Goal: Task Accomplishment & Management: Complete application form

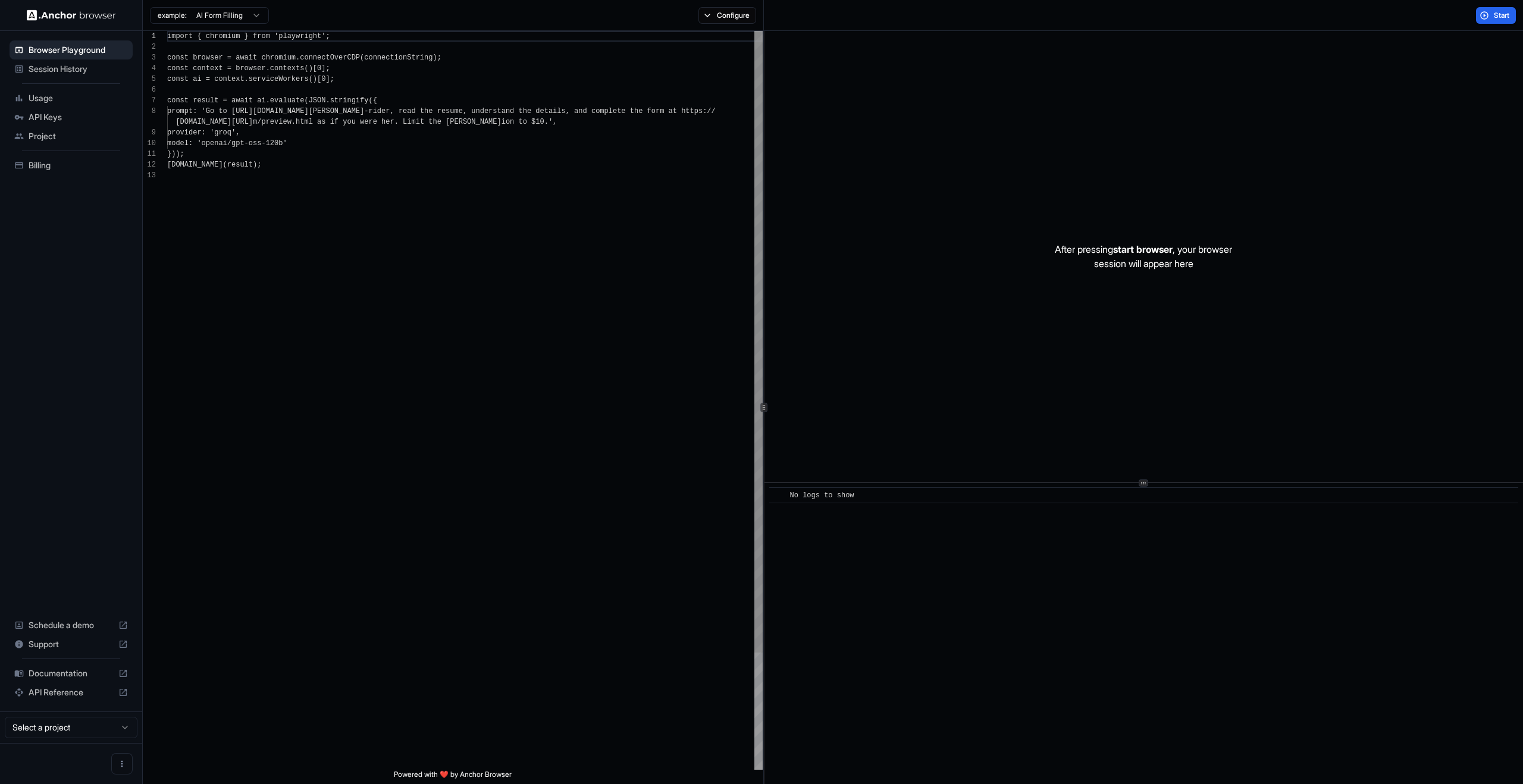
scroll to position [85, 0]
click at [1496, 15] on span "Start" at bounding box center [1502, 15] width 16 height 10
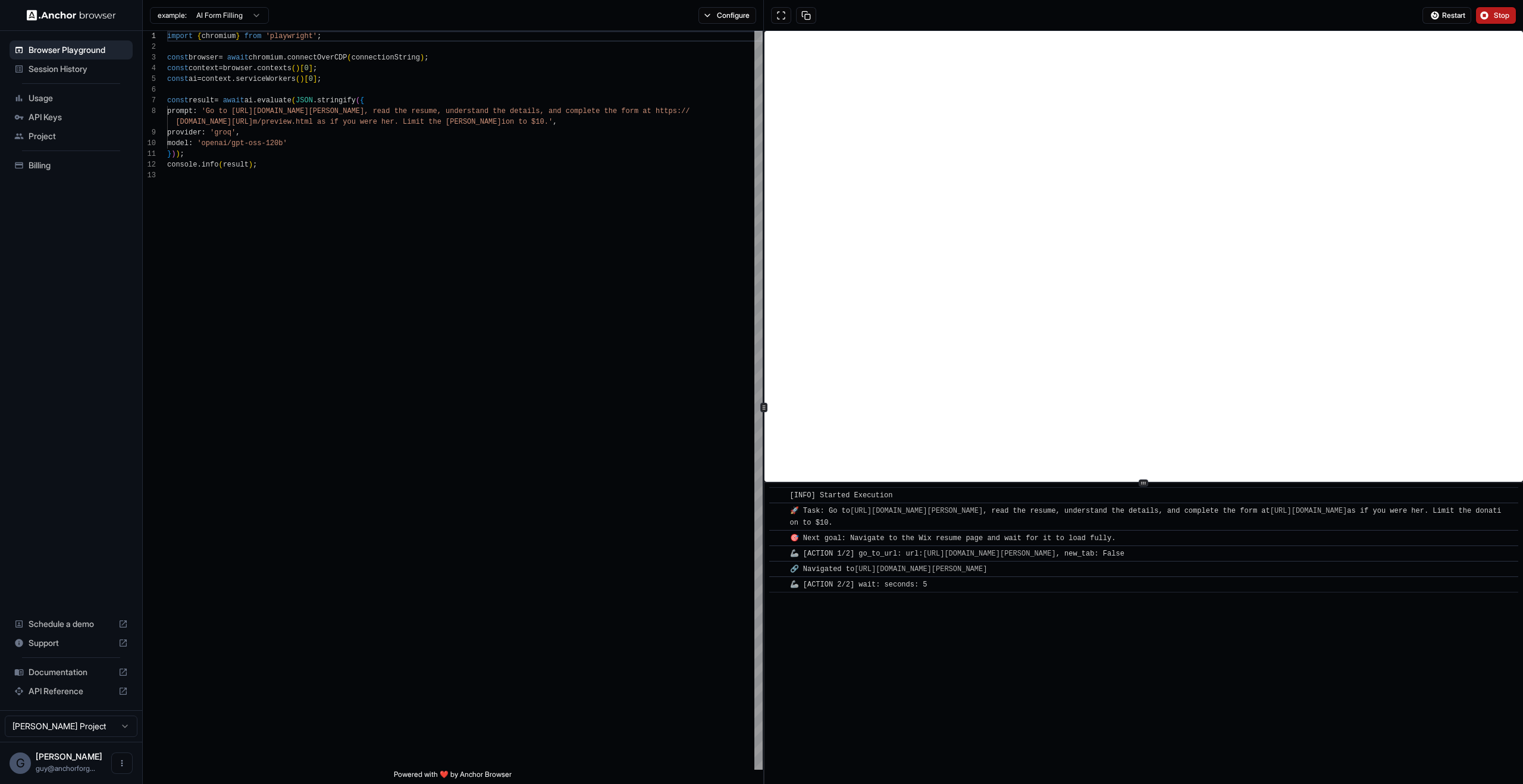
click at [1059, 666] on div "​ [INFO] Started Execution ​ 🚀 Task: Go to https://www.wix.com/demone2/nicol-ri…" at bounding box center [1143, 633] width 758 height 301
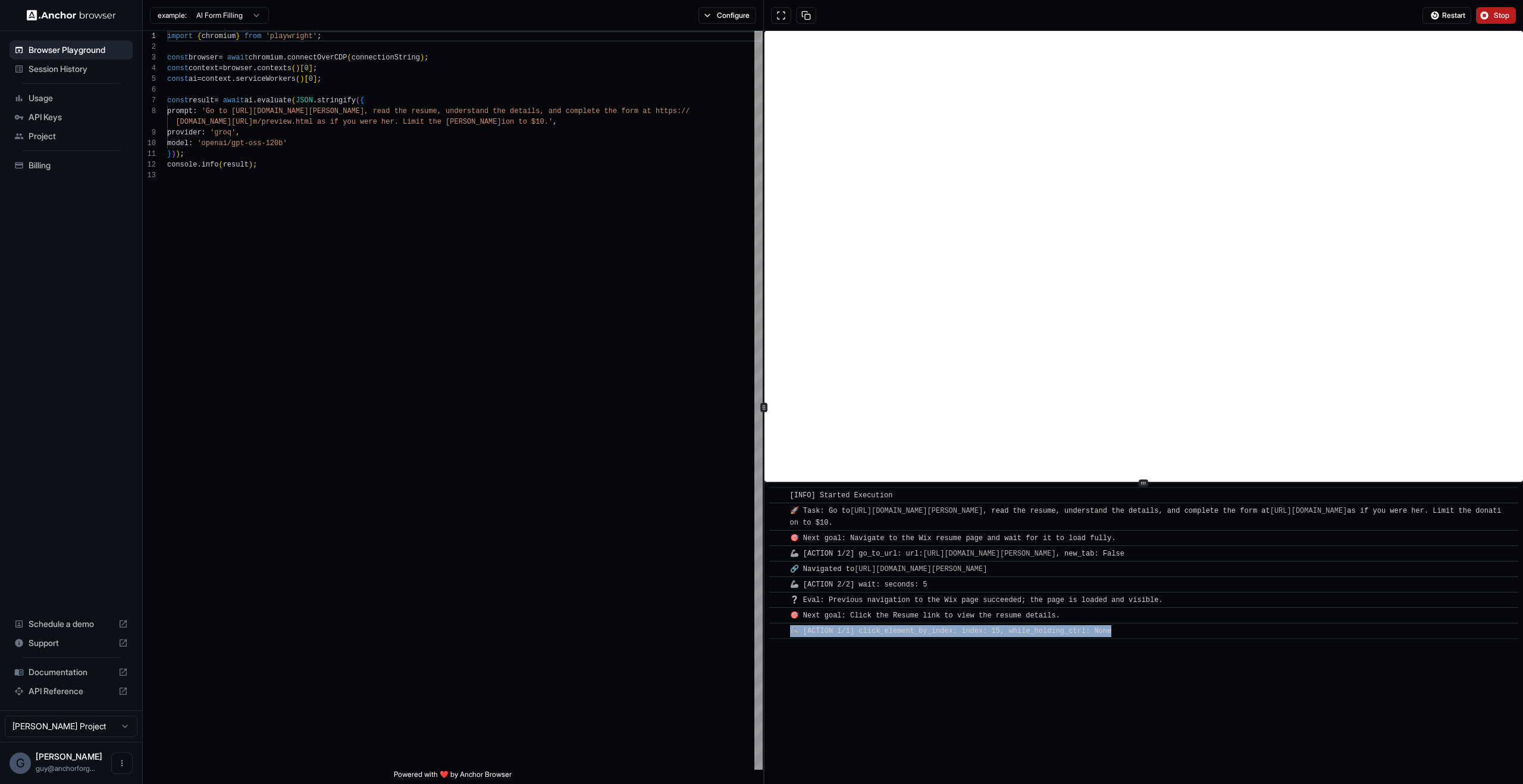
click at [1059, 666] on div "​ [INFO] Started Execution ​ 🚀 Task: Go to https://www.wix.com/demone2/nicol-ri…" at bounding box center [1143, 633] width 758 height 301
click at [1171, 677] on div "​ [INFO] Started Execution ​ 🚀 Task: Go to https://www.wix.com/demone2/nicol-ri…" at bounding box center [1143, 633] width 758 height 301
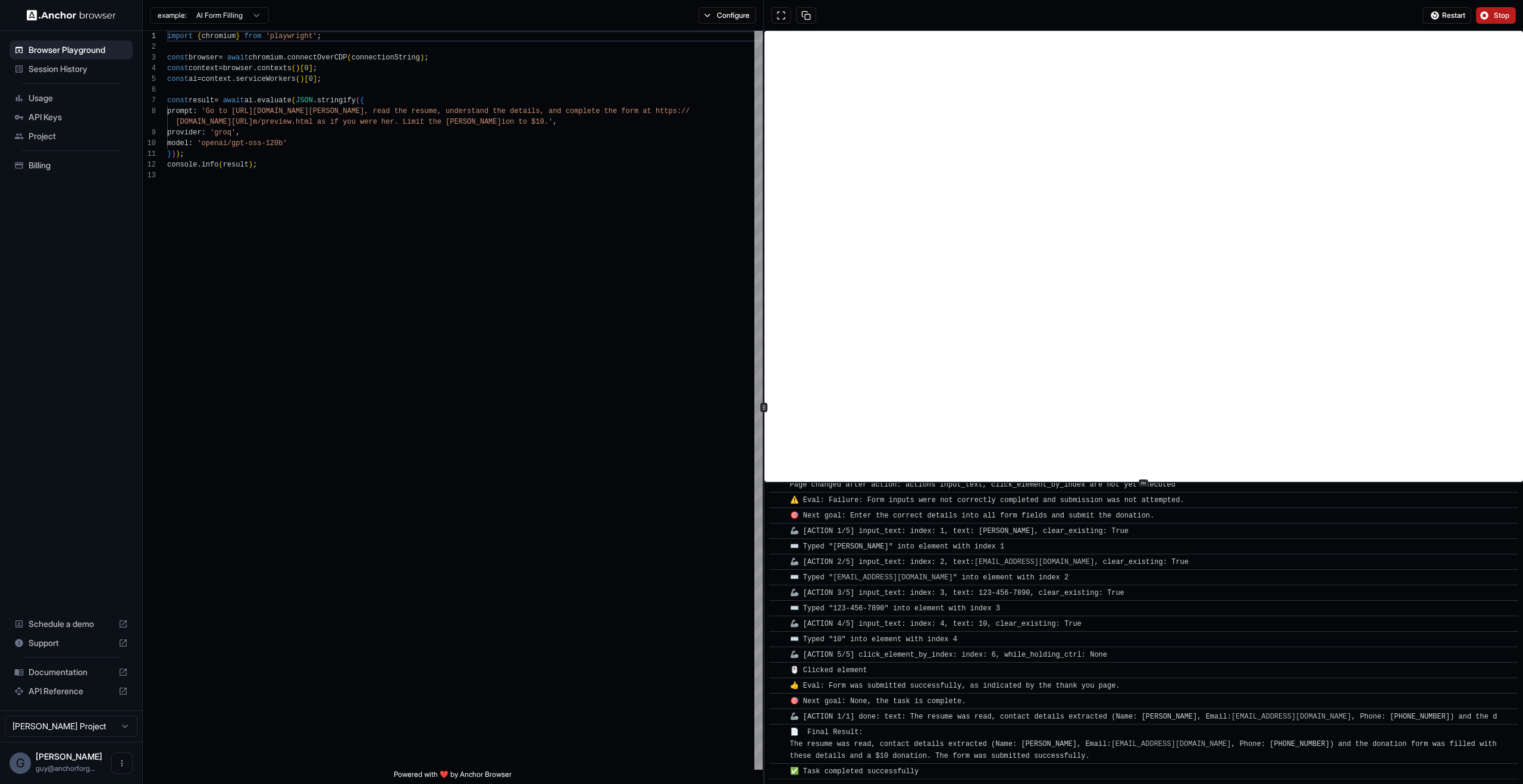
scroll to position [645, 0]
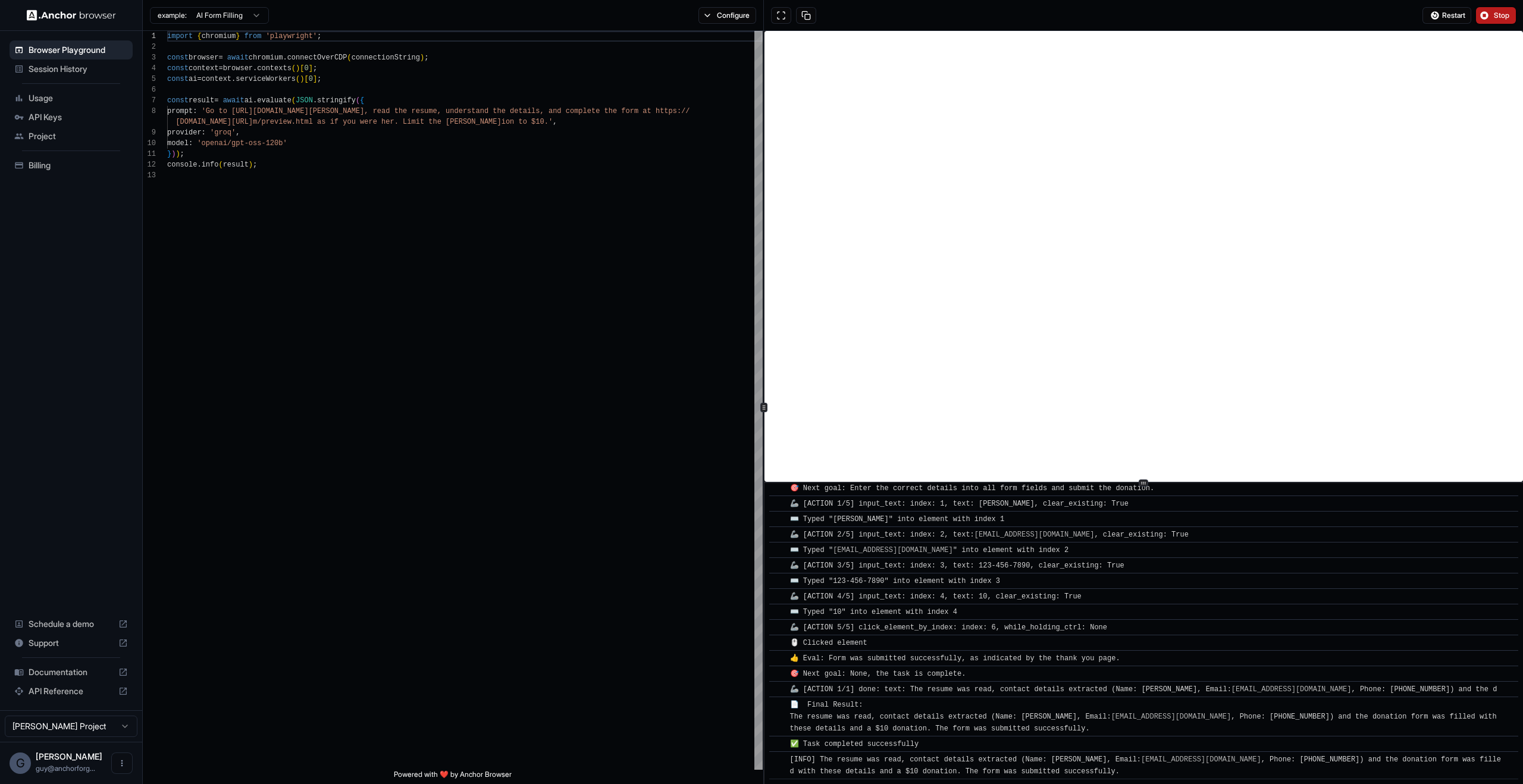
drag, startPoint x: 950, startPoint y: 770, endPoint x: 889, endPoint y: 661, distance: 124.9
click at [873, 660] on div "​ [INFO] Started Execution ​ 🚀 Task: Go to https://www.wix.com/demone2/nicol-ri…" at bounding box center [1143, 310] width 749 height 936
click at [971, 675] on div "​ [INFO] Started Execution ​ 🚀 Task: Go to https://www.wix.com/demone2/nicol-ri…" at bounding box center [1143, 310] width 749 height 936
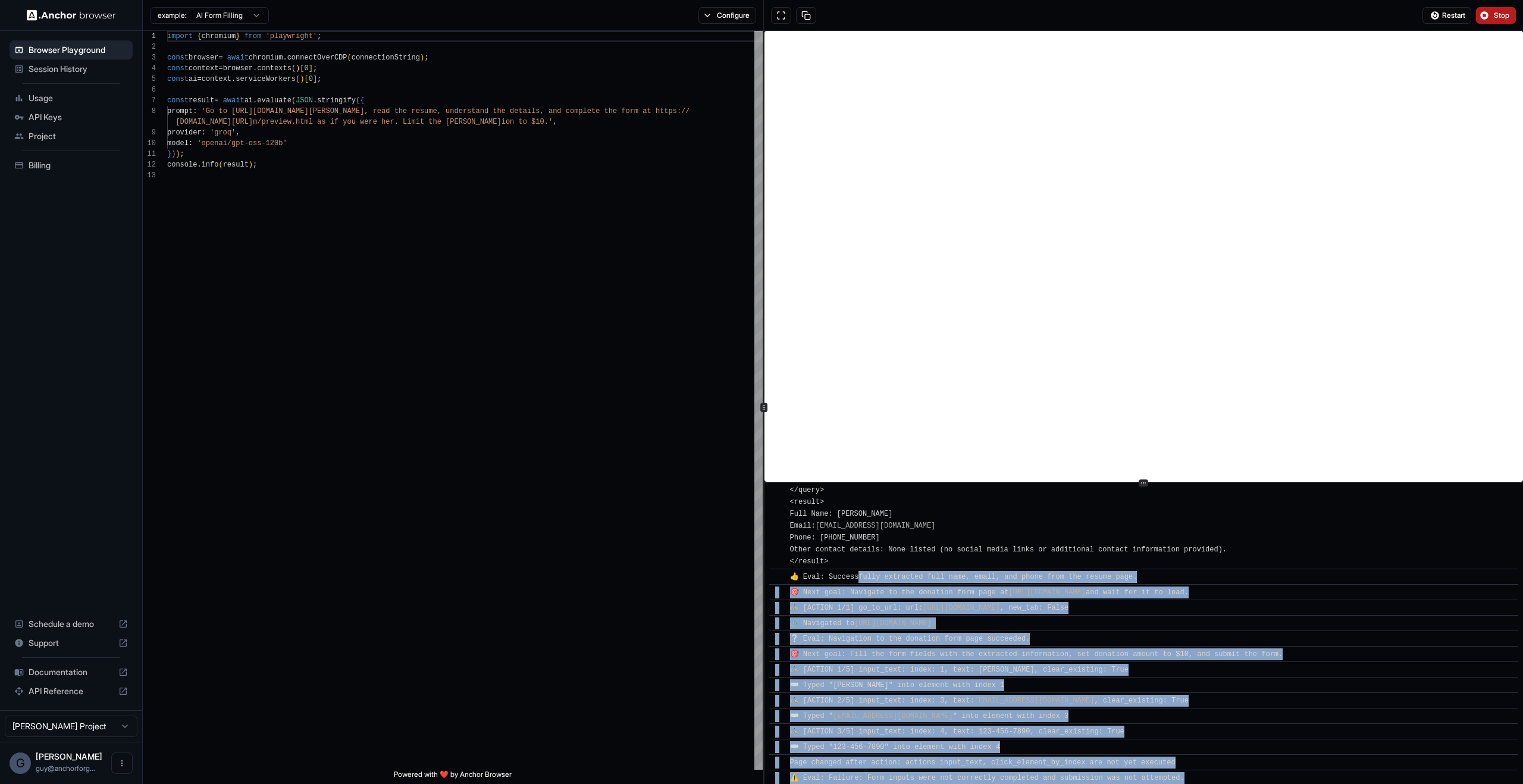
scroll to position [290, 0]
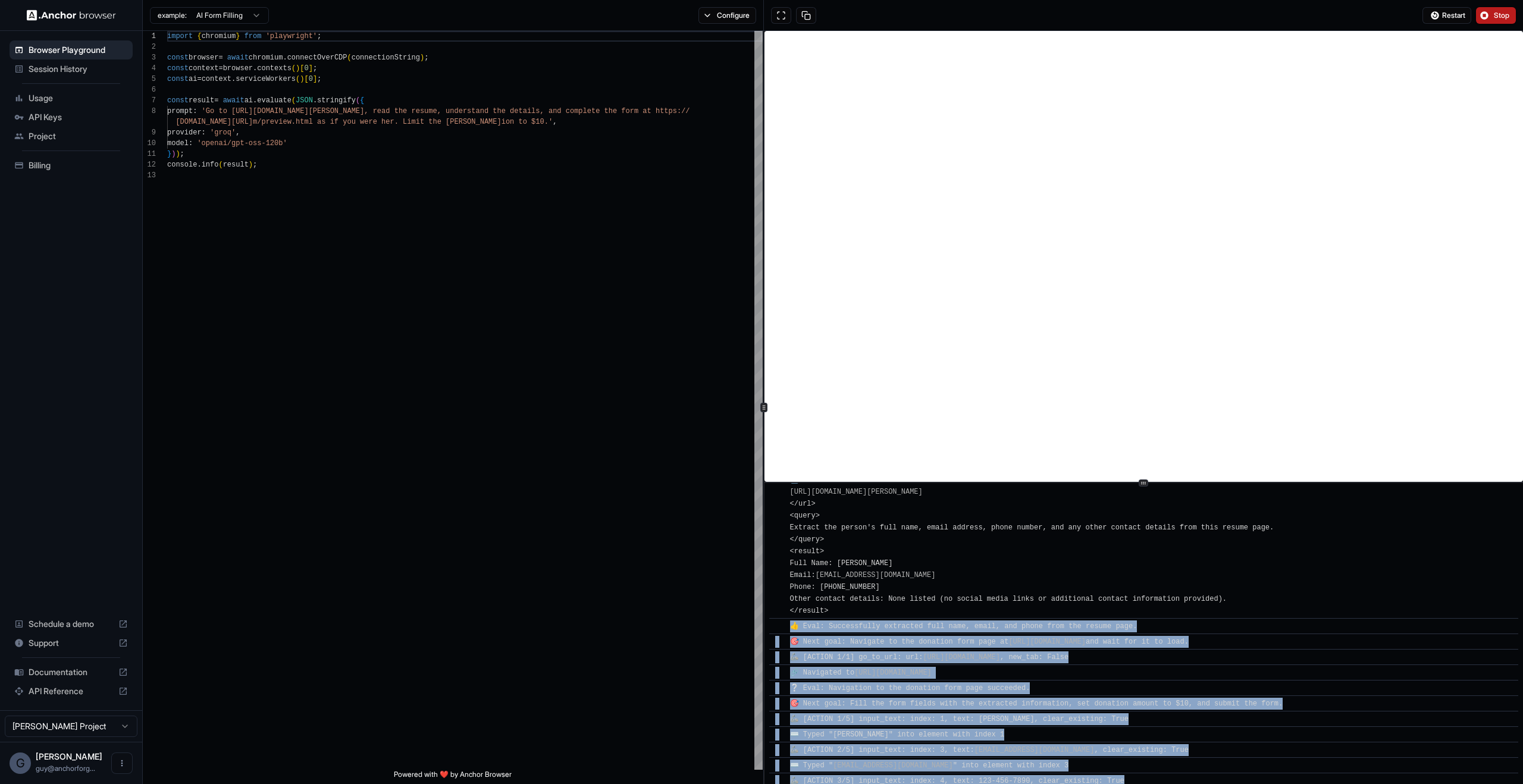
drag, startPoint x: 961, startPoint y: 762, endPoint x: 788, endPoint y: 624, distance: 221.3
click at [788, 624] on div "​ [INFO] Started Execution ​ 🚀 Task: Go to https://www.wix.com/demone2/nicol-ri…" at bounding box center [1143, 672] width 749 height 952
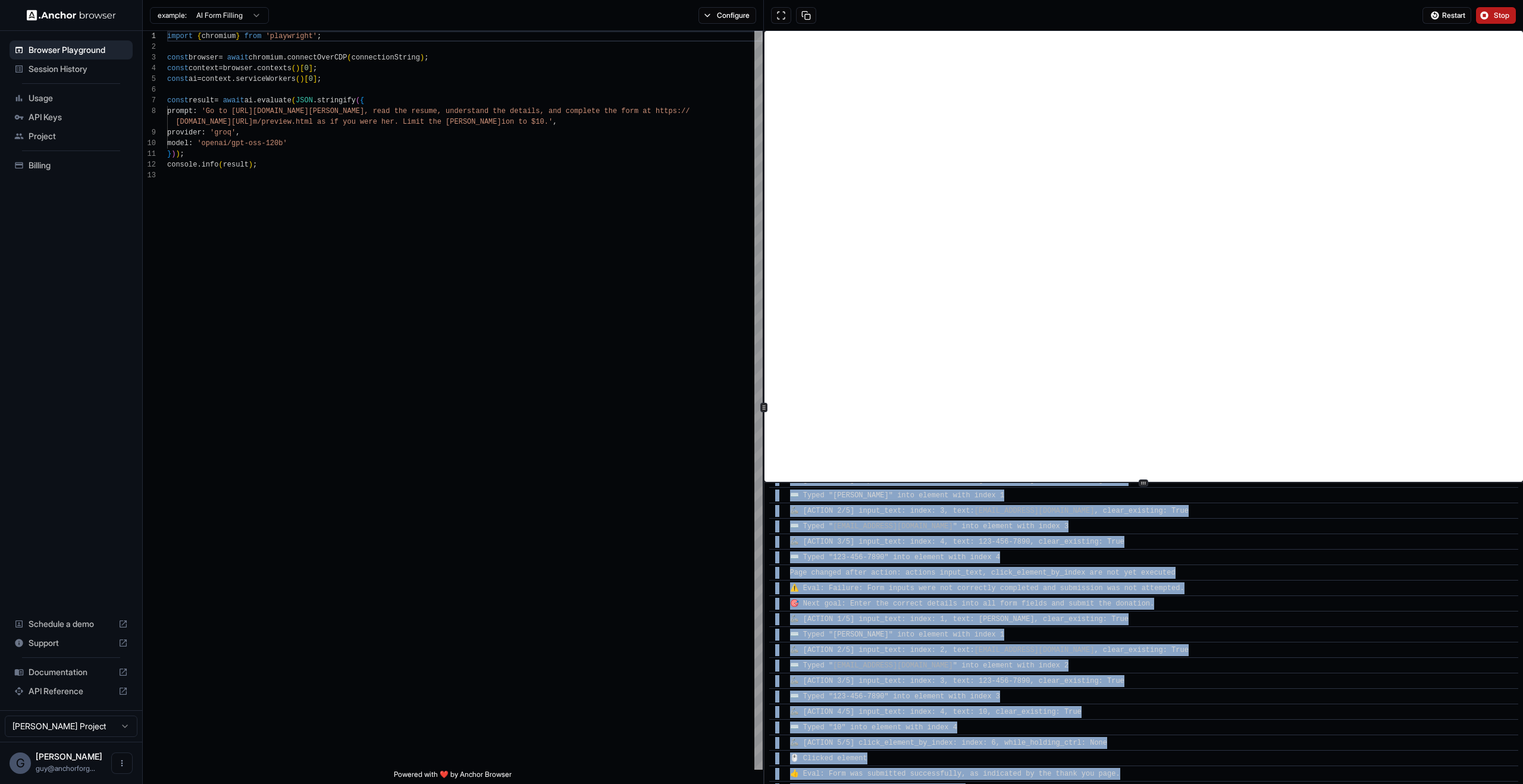
scroll to position [522, 0]
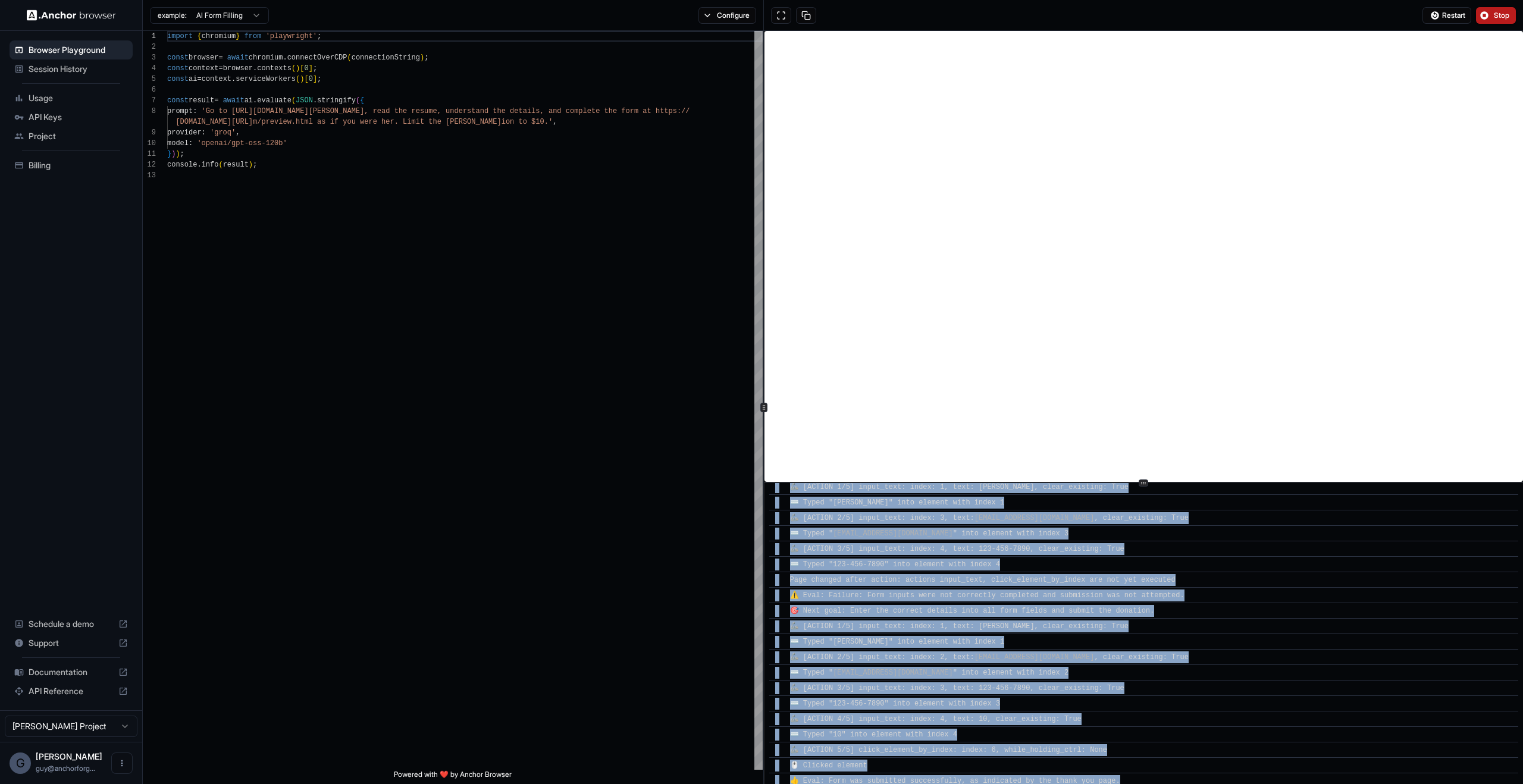
click at [859, 576] on span "Page changed after action: actions input_text, click_element_by_index are not y…" at bounding box center [982, 580] width 385 height 8
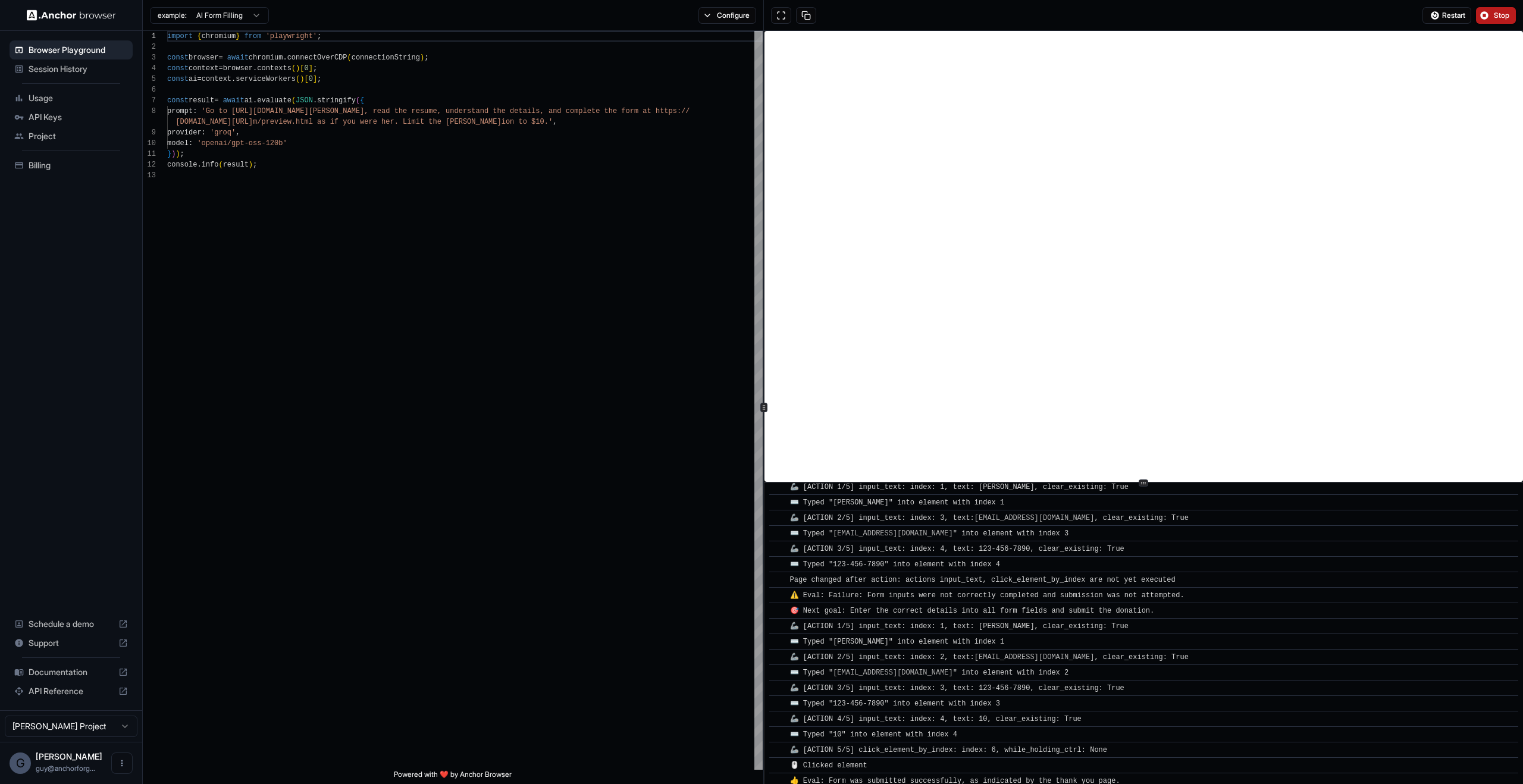
click at [854, 568] on div "⌨️ Typed "123-456-7890" into element with index 4" at bounding box center [898, 564] width 215 height 12
click at [924, 562] on span "⌨️ Typed "123-456-7890" into element with index 4" at bounding box center [895, 564] width 210 height 8
click at [1023, 560] on div "⌨️ Typed "123-456-7890" into element with index 4" at bounding box center [1148, 564] width 715 height 12
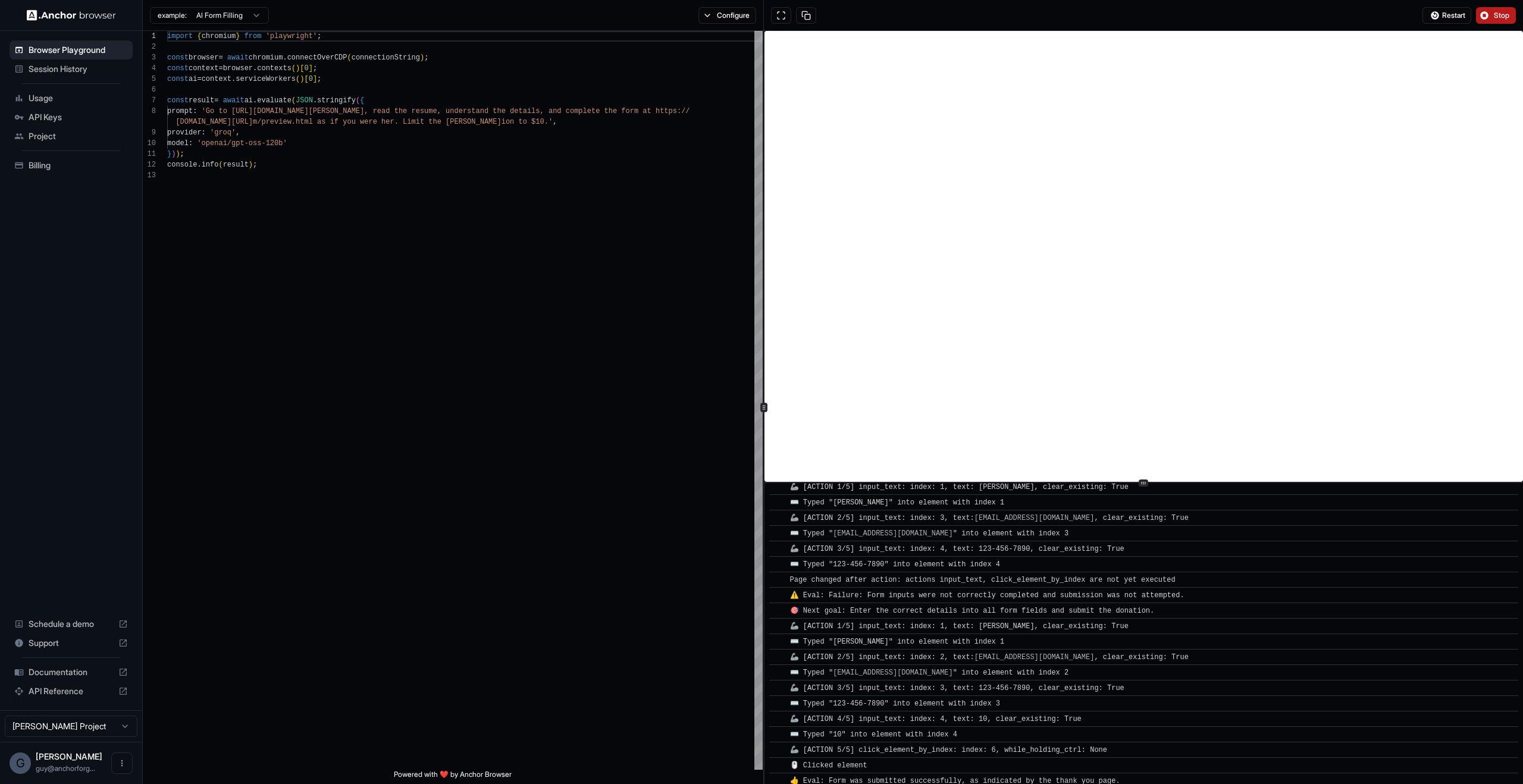
click at [1023, 560] on div "⌨️ Typed "123-456-7890" into element with index 4" at bounding box center [1148, 564] width 715 height 12
click at [946, 547] on span "🦾 [ACTION 3/5] input_text: index: 4, text: 123-456-7890, clear_existing: True" at bounding box center [957, 549] width 335 height 8
click at [1189, 554] on div "🦾 [ACTION 3/5] input_text: index: 4, text: 123-456-7890, clear_existing: True" at bounding box center [1148, 549] width 715 height 12
click at [918, 532] on span "⌨️ Typed " info@mysite.com " into element with index 3" at bounding box center [929, 533] width 279 height 8
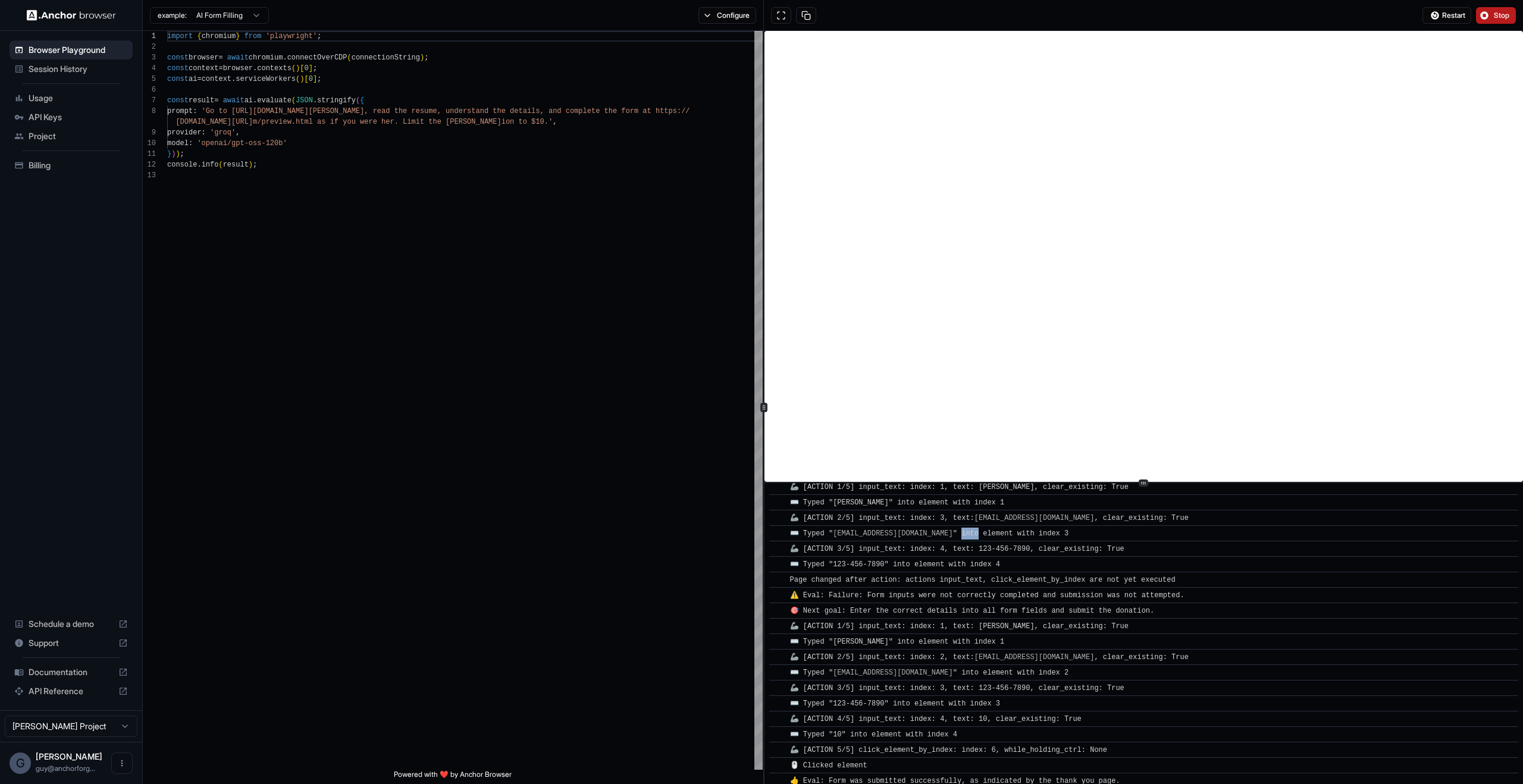
click at [918, 532] on span "⌨️ Typed " info@mysite.com " into element with index 3" at bounding box center [929, 533] width 279 height 8
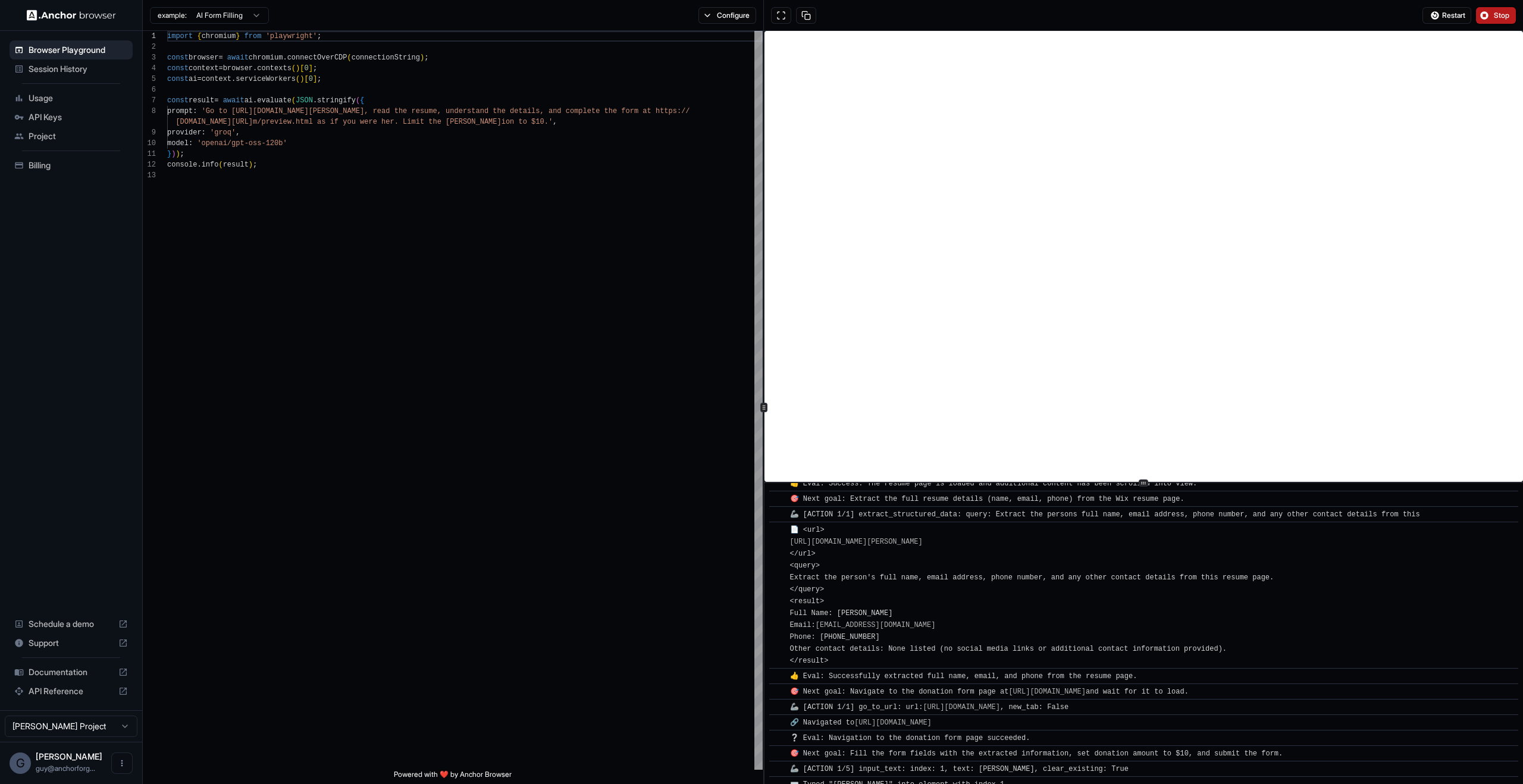
scroll to position [347, 0]
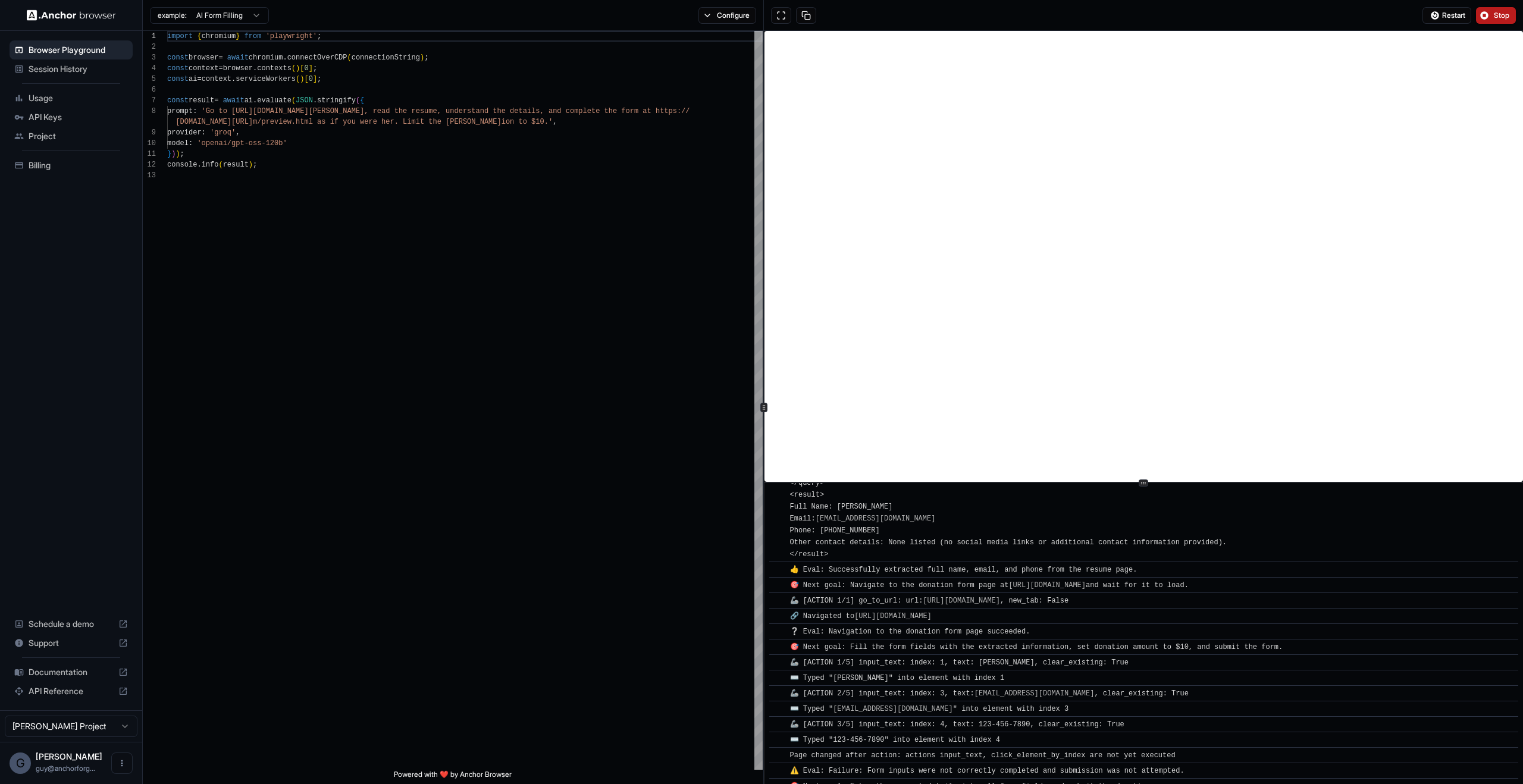
click at [902, 650] on span "🎯 Next goal: Fill the form fields with the extracted information, set donation …" at bounding box center [1037, 647] width 494 height 8
drag, startPoint x: 851, startPoint y: 672, endPoint x: 1096, endPoint y: 677, distance: 245.1
click at [1096, 677] on div "⌨️ Typed "Nicol Rider" into element with index 1" at bounding box center [1148, 677] width 715 height 12
click at [1103, 663] on span "🦾 [ACTION 1/5] input_text: index: 1, text: Nicol Rider, clear_existing: True" at bounding box center [959, 663] width 339 height 8
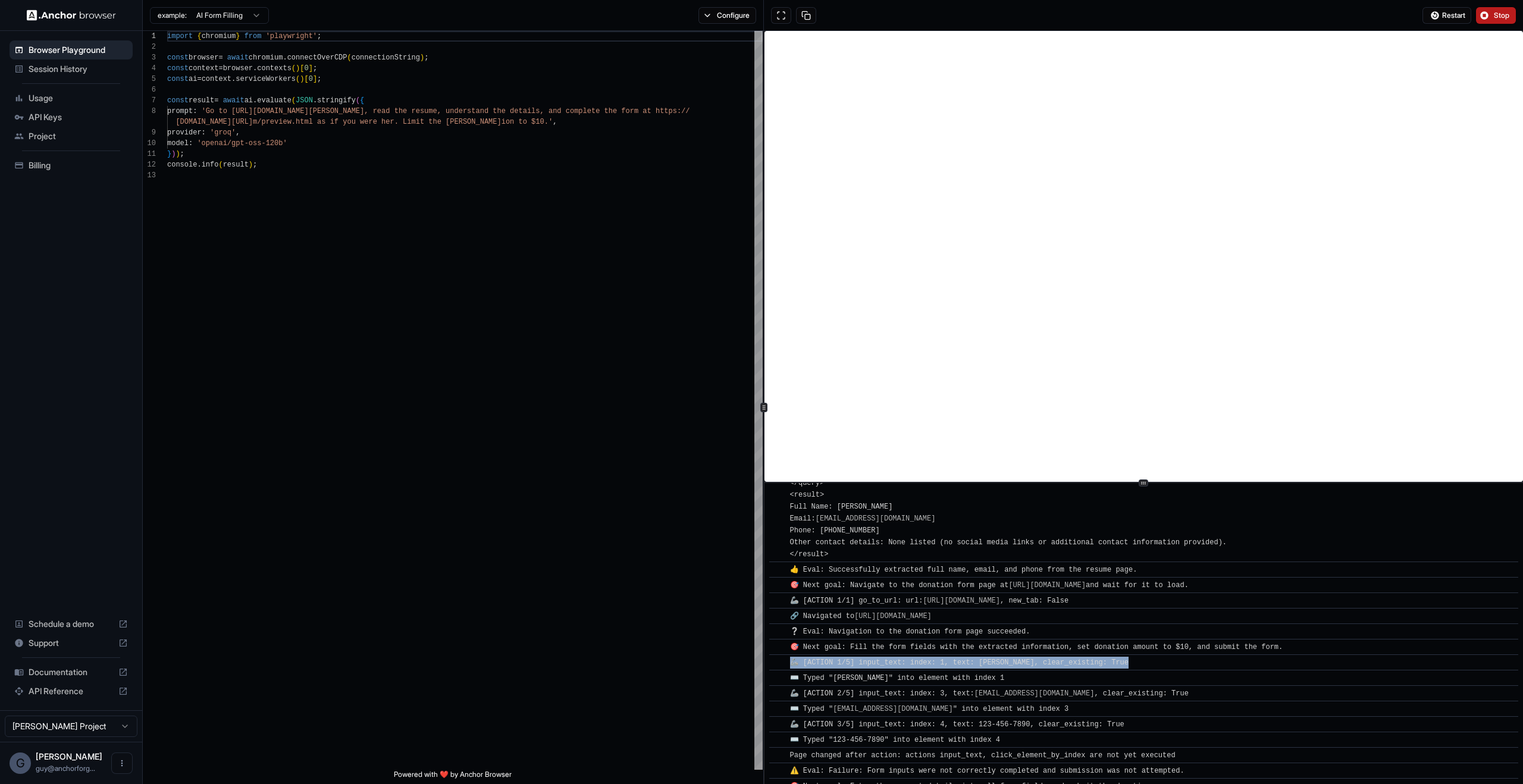
click at [1103, 663] on span "🦾 [ACTION 1/5] input_text: index: 1, text: Nicol Rider, clear_existing: True" at bounding box center [959, 663] width 339 height 8
click at [928, 670] on div "​ ⌨️ Typed "Nicol Rider" into element with index 1" at bounding box center [1143, 677] width 749 height 16
click at [1010, 677] on div "⌨️ Typed "Nicol Rider" into element with index 1" at bounding box center [1148, 677] width 715 height 12
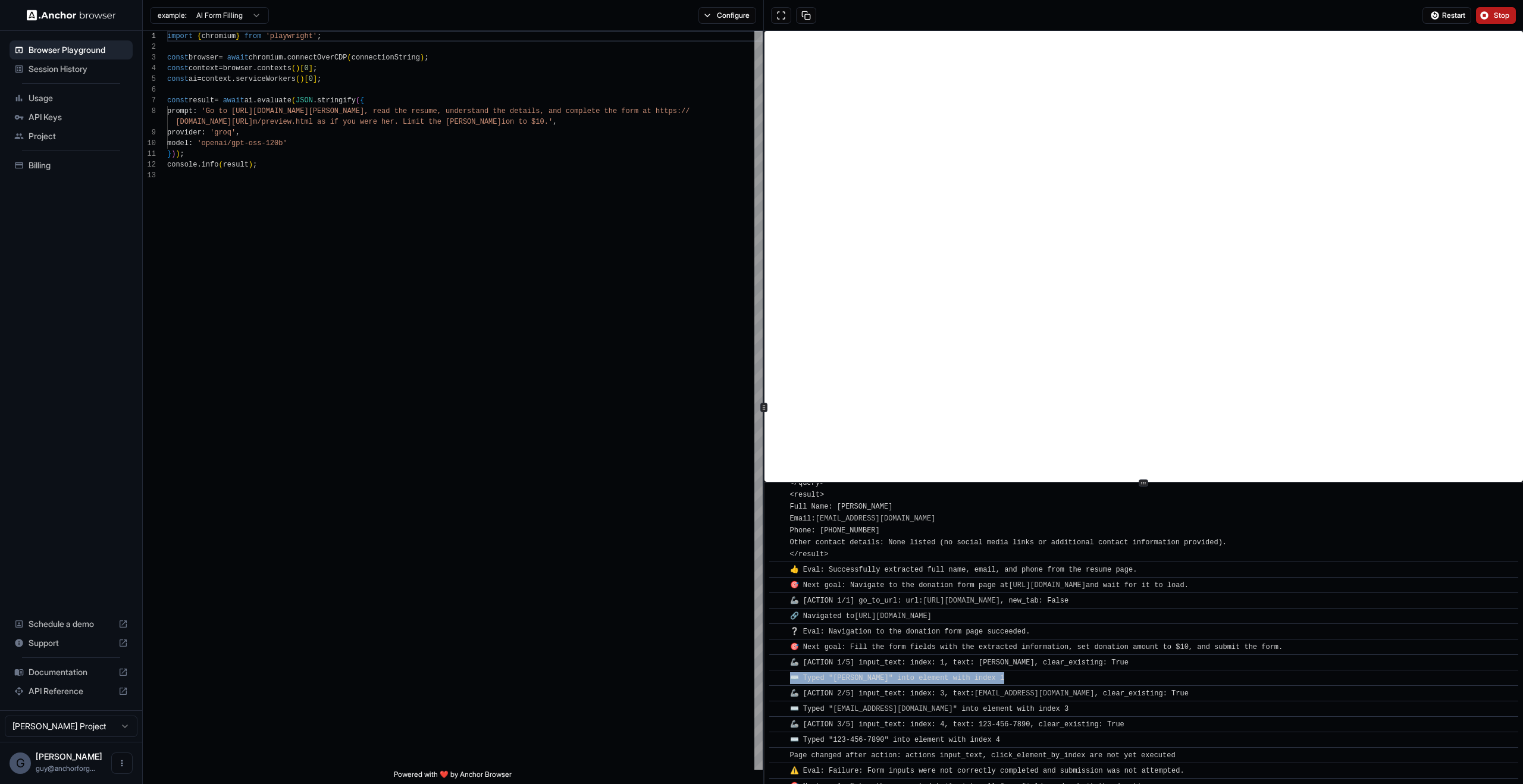
click at [1010, 677] on div "⌨️ Typed "Nicol Rider" into element with index 1" at bounding box center [1148, 677] width 715 height 12
click at [882, 691] on span "🦾 [ACTION 2/5] input_text: index: 3, text: info@mysite.com , clear_existing: Tr…" at bounding box center [989, 694] width 398 height 8
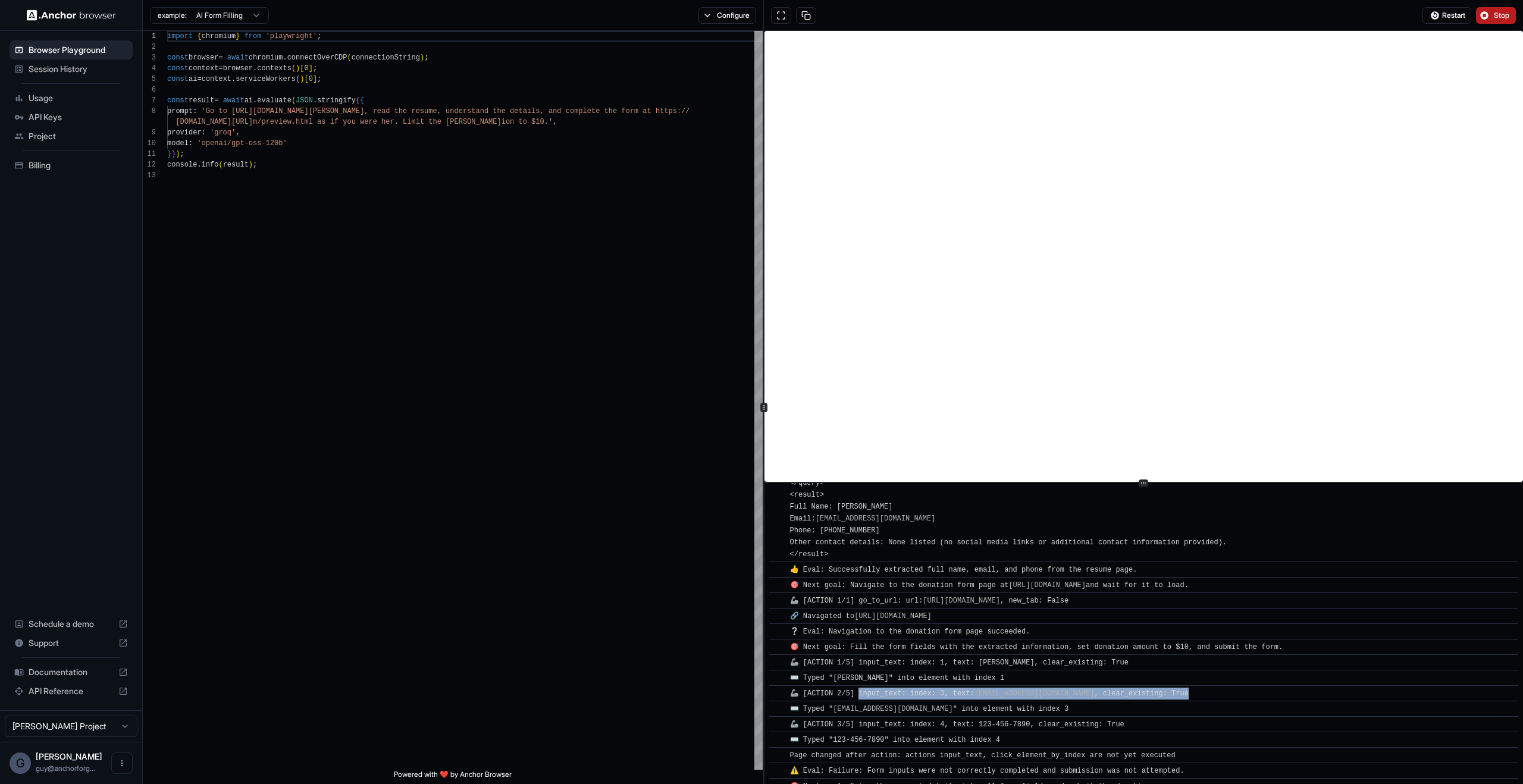
drag, startPoint x: 882, startPoint y: 691, endPoint x: 1156, endPoint y: 698, distance: 274.1
click at [1156, 698] on div "🦾 [ACTION 2/5] input_text: index: 3, text: info@mysite.com , clear_existing: Tr…" at bounding box center [1148, 693] width 715 height 12
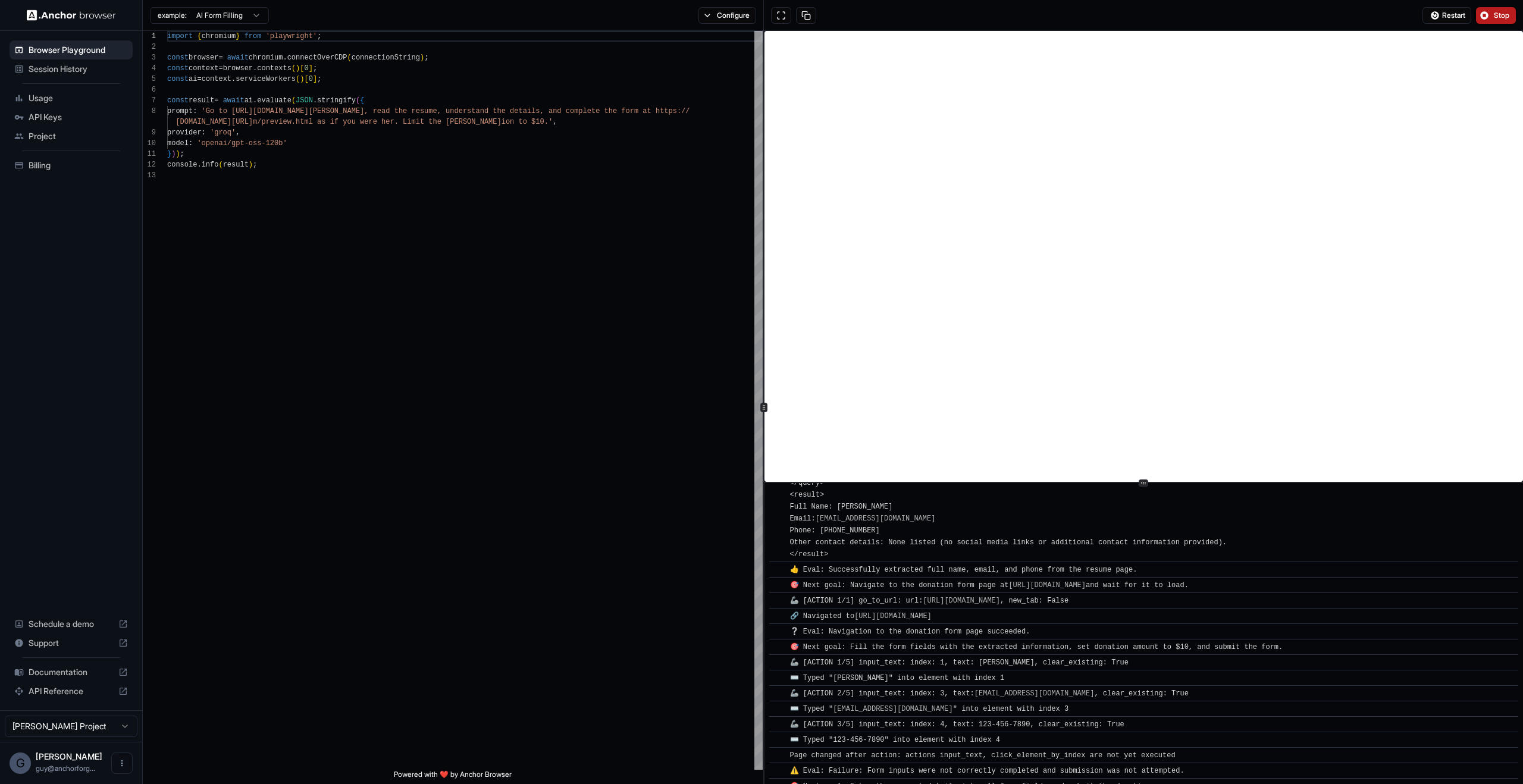
click at [1102, 718] on div "🦾 [ACTION 3/5] input_text: index: 4, text: 123-456-7890, clear_existing: True" at bounding box center [959, 724] width 339 height 12
click at [1052, 711] on div "⌨️ Typed " info@mysite.com " into element with index 3" at bounding box center [1148, 708] width 715 height 12
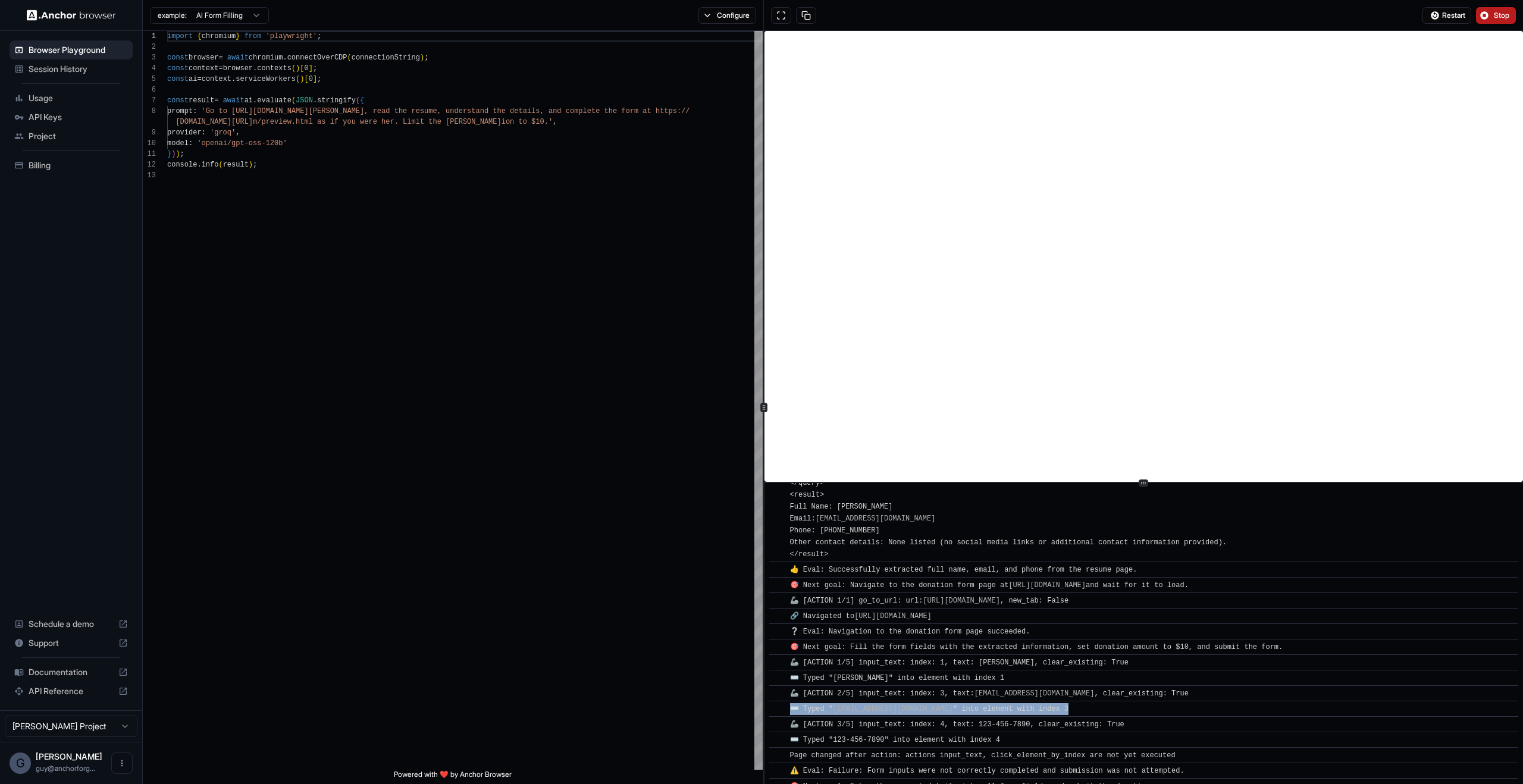
click at [1052, 711] on div "⌨️ Typed " info@mysite.com " into element with index 3" at bounding box center [1148, 708] width 715 height 12
click at [1093, 720] on span "🦾 [ACTION 3/5] input_text: index: 4, text: 123-456-7890, clear_existing: True" at bounding box center [957, 725] width 335 height 8
click at [1162, 729] on div "🦾 [ACTION 3/5] input_text: index: 4, text: 123-456-7890, clear_existing: True" at bounding box center [1148, 724] width 715 height 12
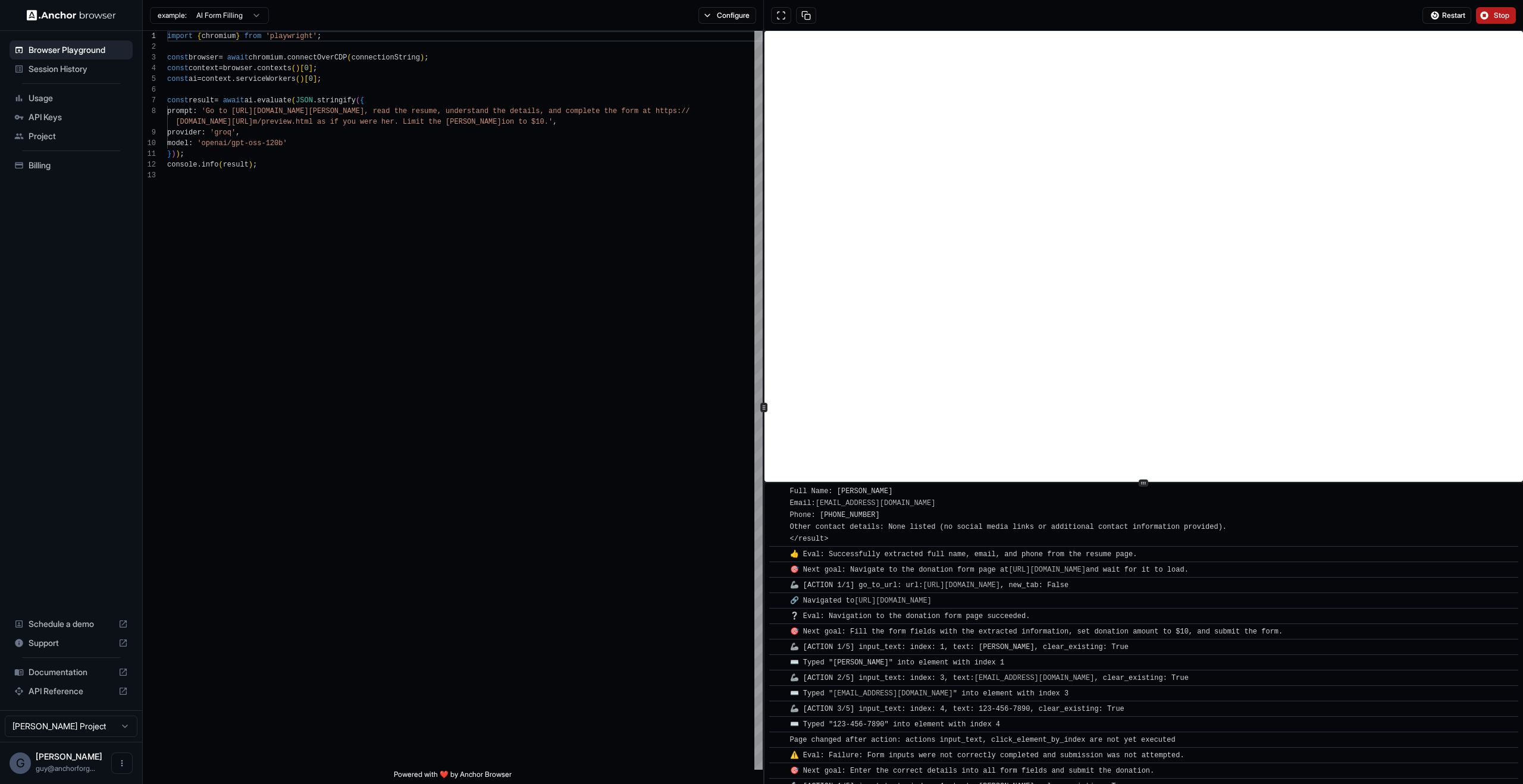
scroll to position [370, 0]
click at [1118, 720] on div "⌨️ Typed "123-456-7890" into element with index 4" at bounding box center [1148, 716] width 715 height 12
click at [1120, 731] on span "Page changed after action: actions input_text, click_element_by_index are not y…" at bounding box center [982, 732] width 385 height 8
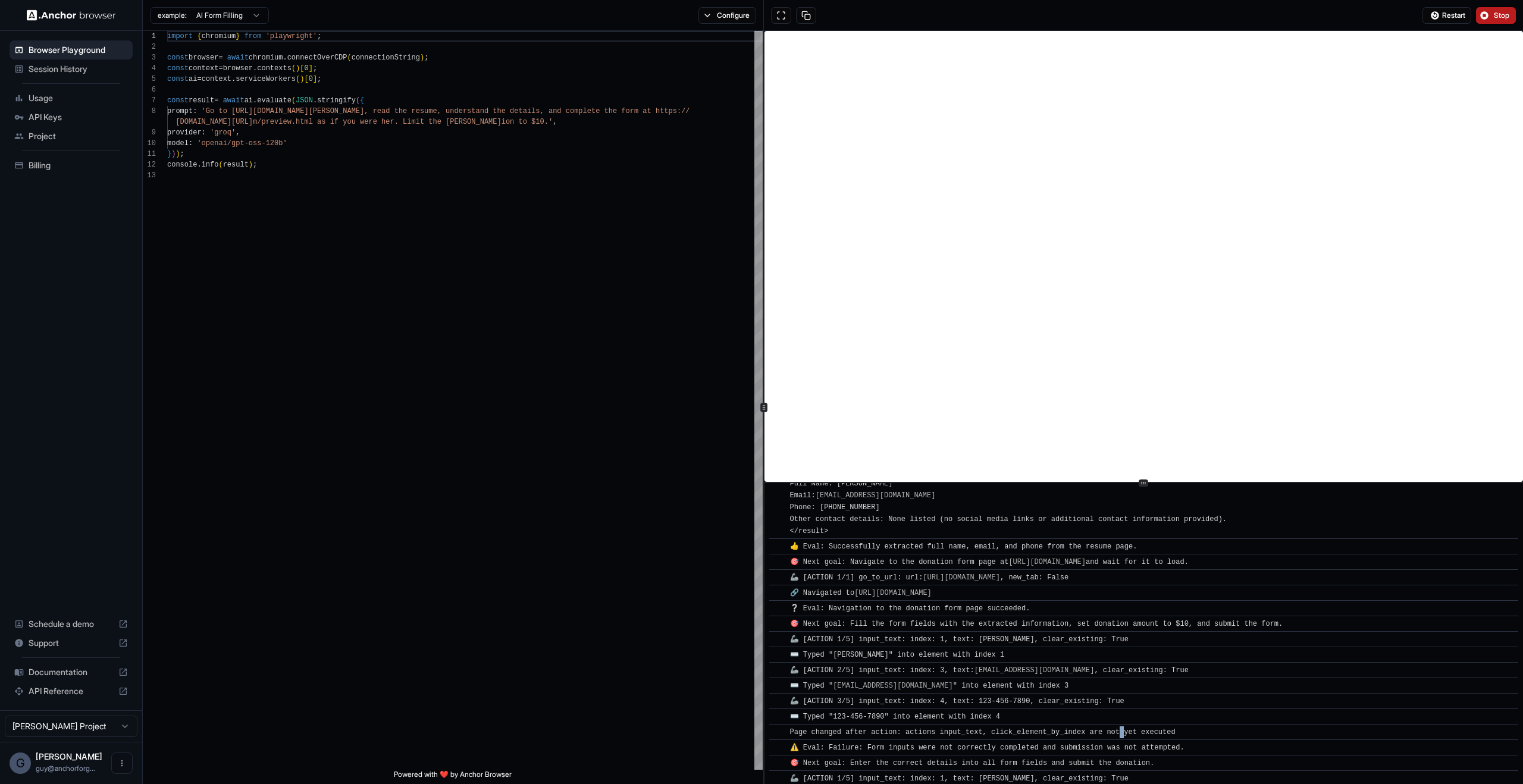
click at [1120, 731] on span "Page changed after action: actions input_text, click_element_by_index are not y…" at bounding box center [982, 732] width 385 height 8
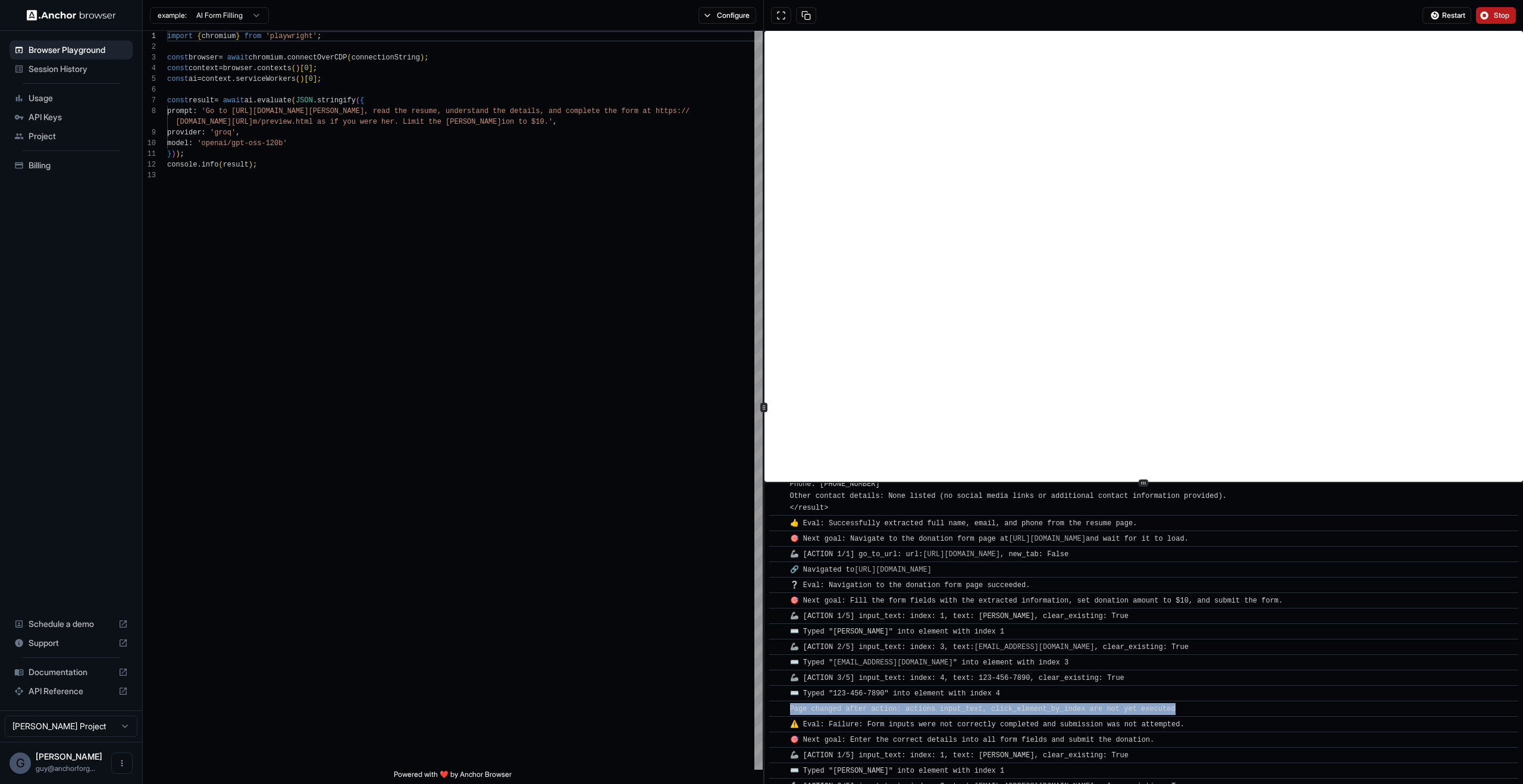
scroll to position [405, 0]
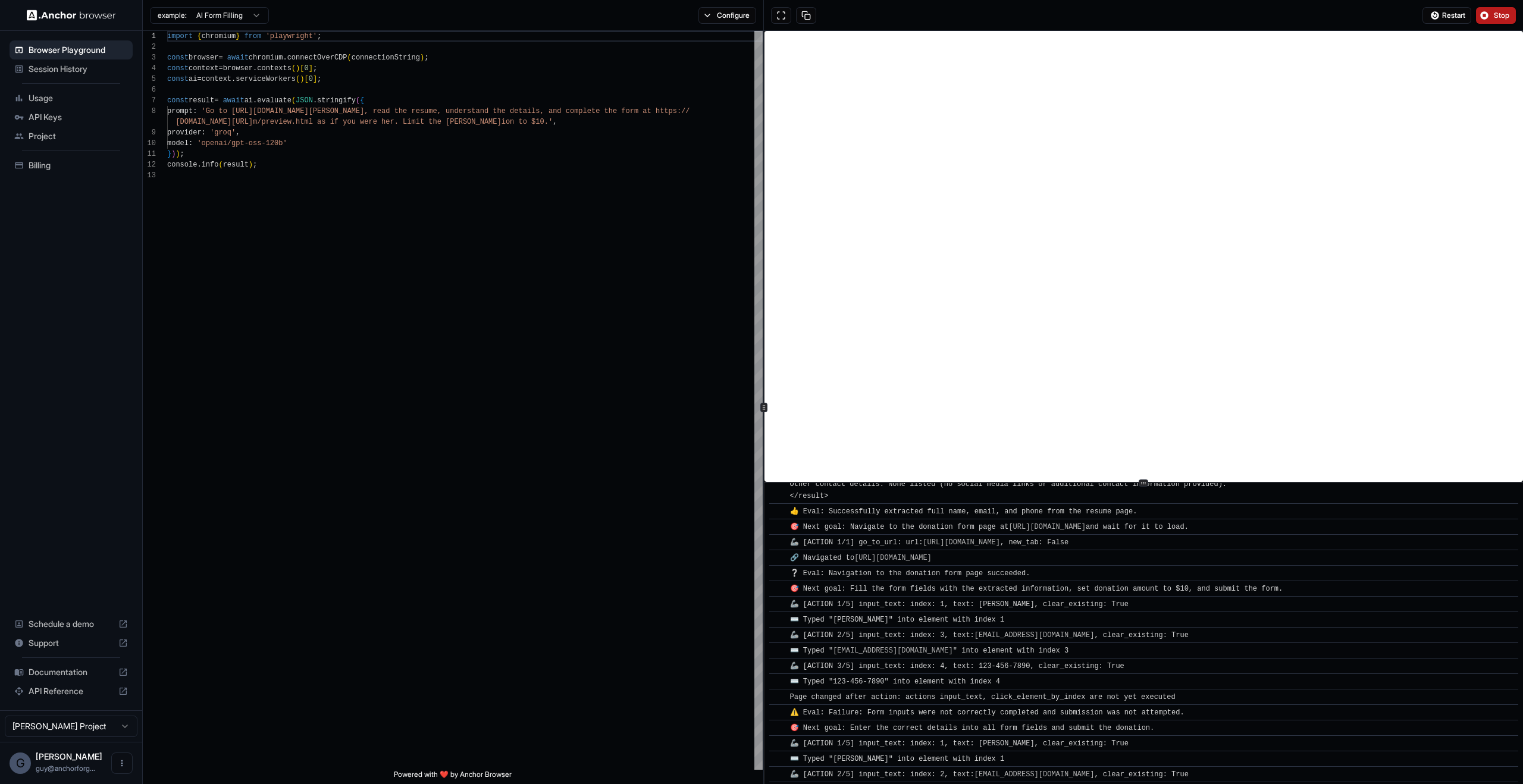
click at [837, 713] on span "⚠️ Eval: Failure: Form inputs were not correctly completed and submission was n…" at bounding box center [987, 712] width 394 height 8
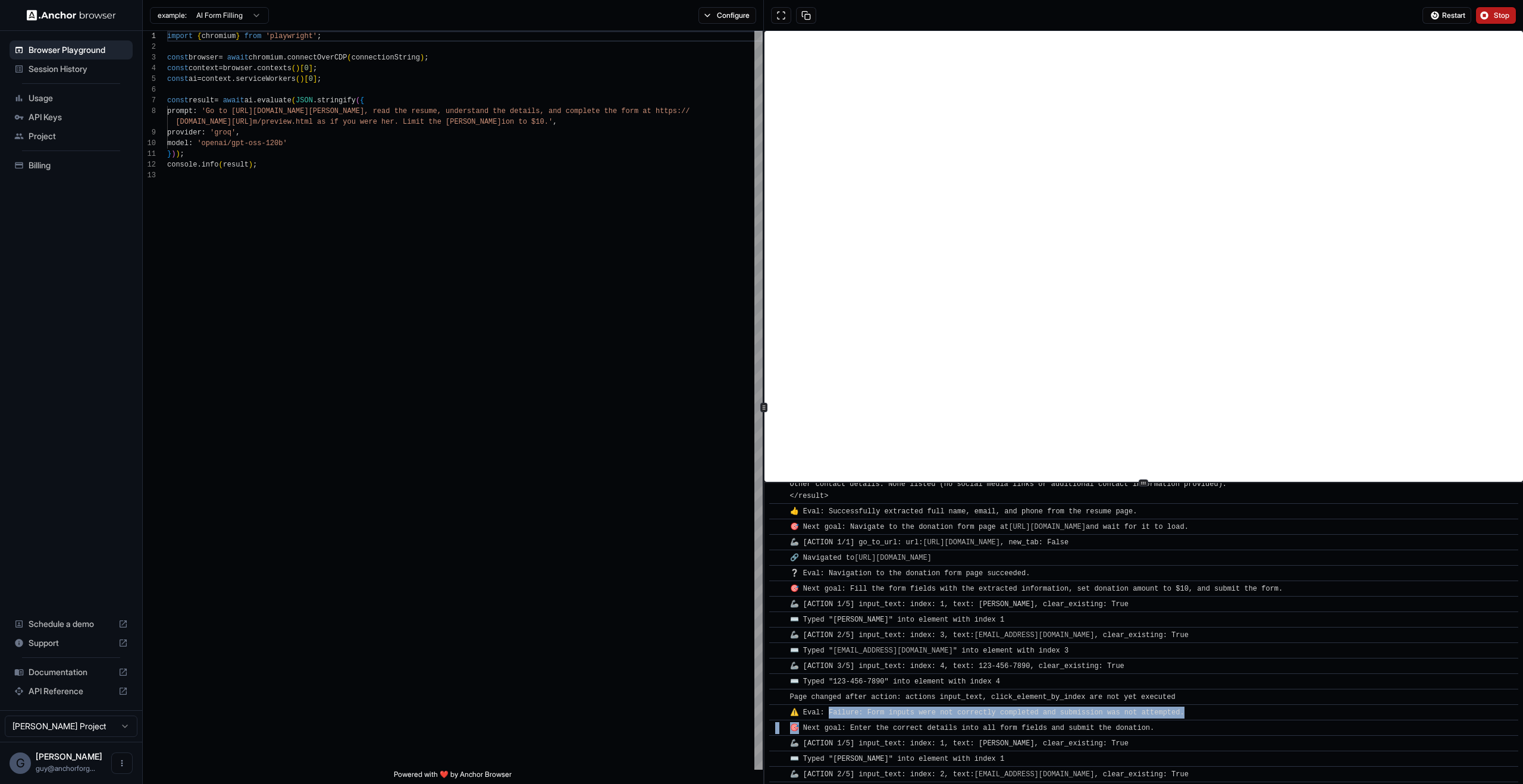
drag, startPoint x: 837, startPoint y: 713, endPoint x: 1159, endPoint y: 720, distance: 322.1
click at [1159, 720] on div "​ [INFO] Started Execution ​ 🚀 Task: Go to https://www.wix.com/demone2/nicol-ri…" at bounding box center [1143, 558] width 749 height 952
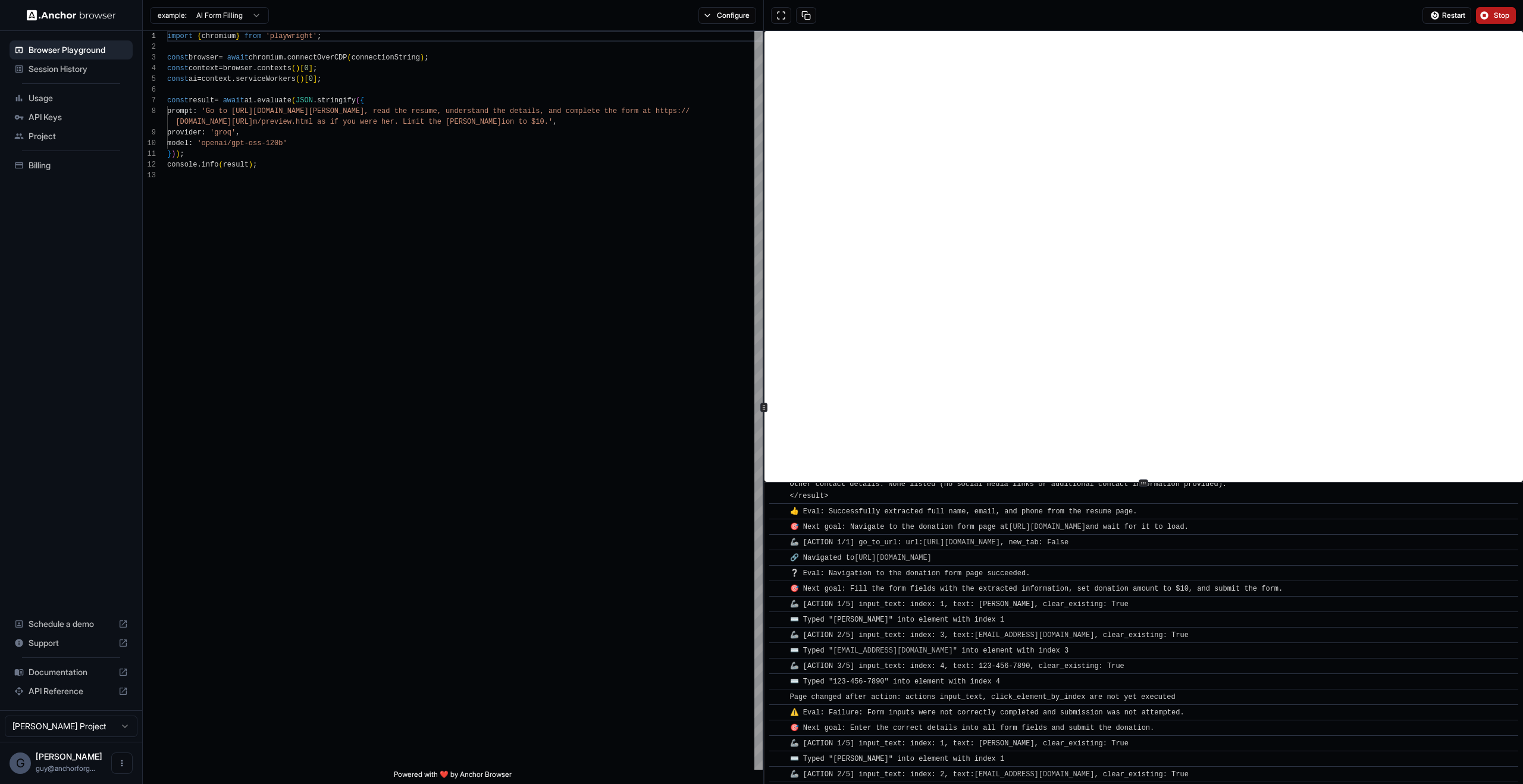
click at [1159, 729] on div "🎯 Next goal: Enter the correct details into all form fields and submit the dona…" at bounding box center [974, 728] width 369 height 12
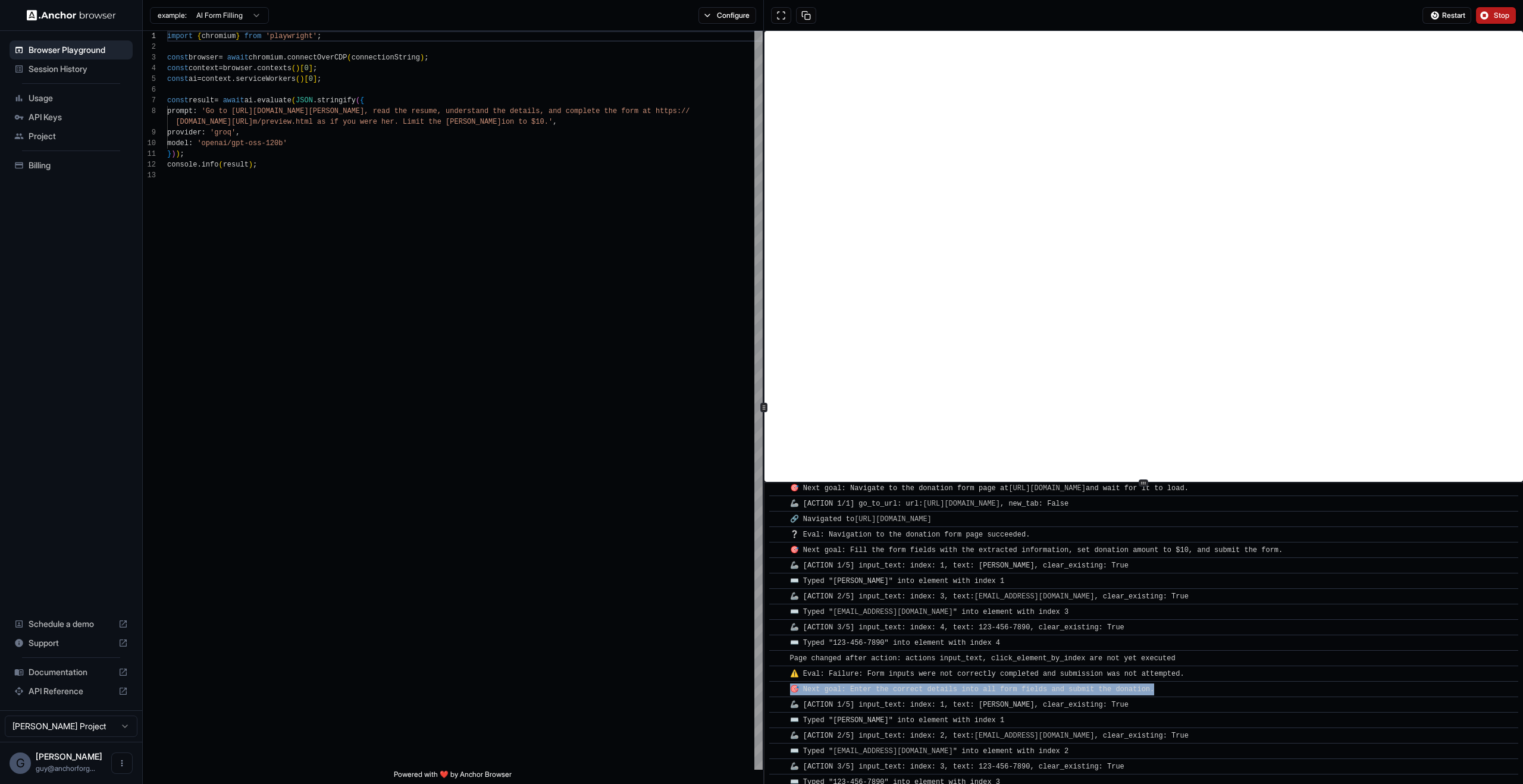
scroll to position [504, 0]
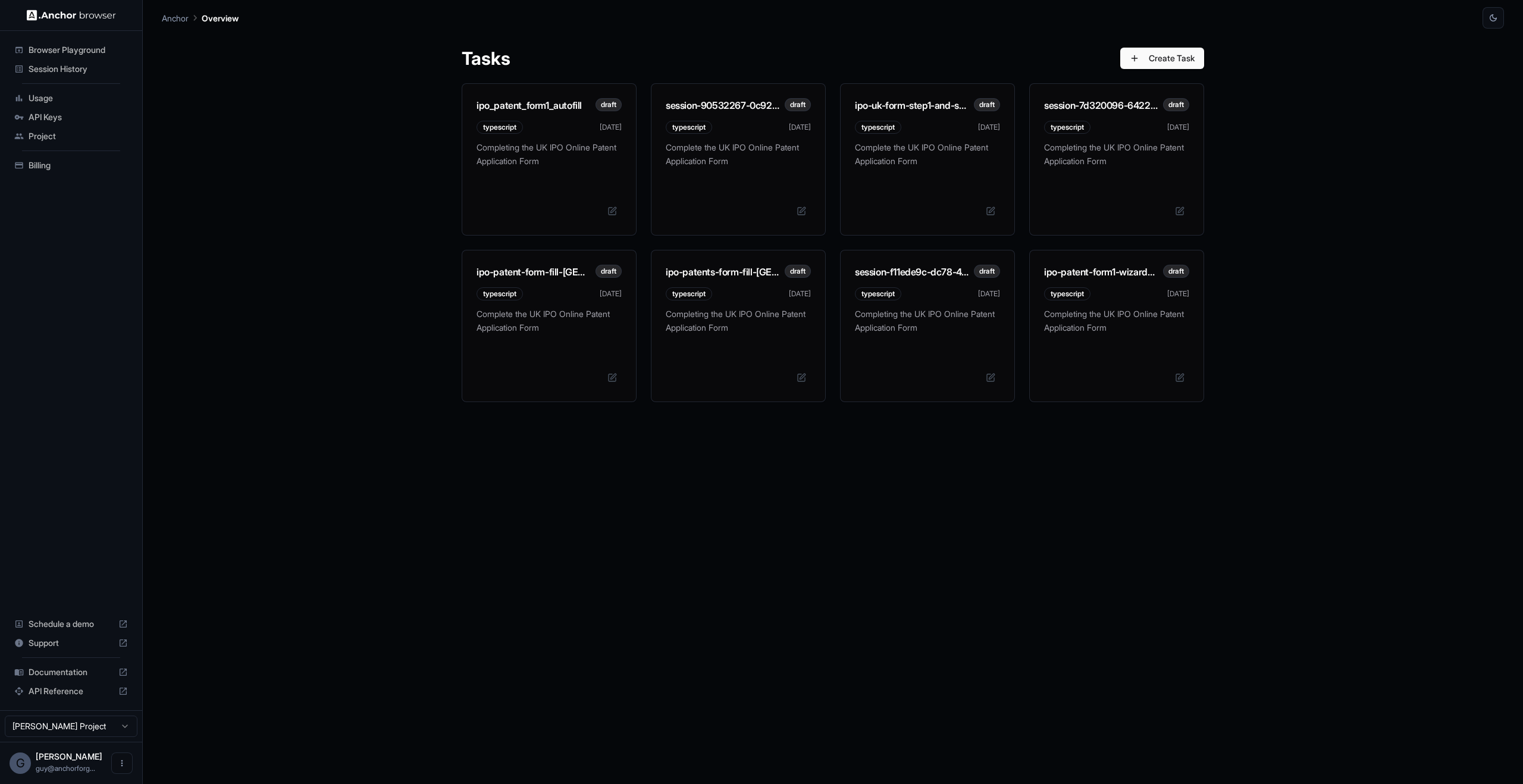
click at [250, 191] on div "Tasks Create Task ipo_patent_form1_autofill draft typescript [DATE] Completing …" at bounding box center [833, 406] width 1342 height 756
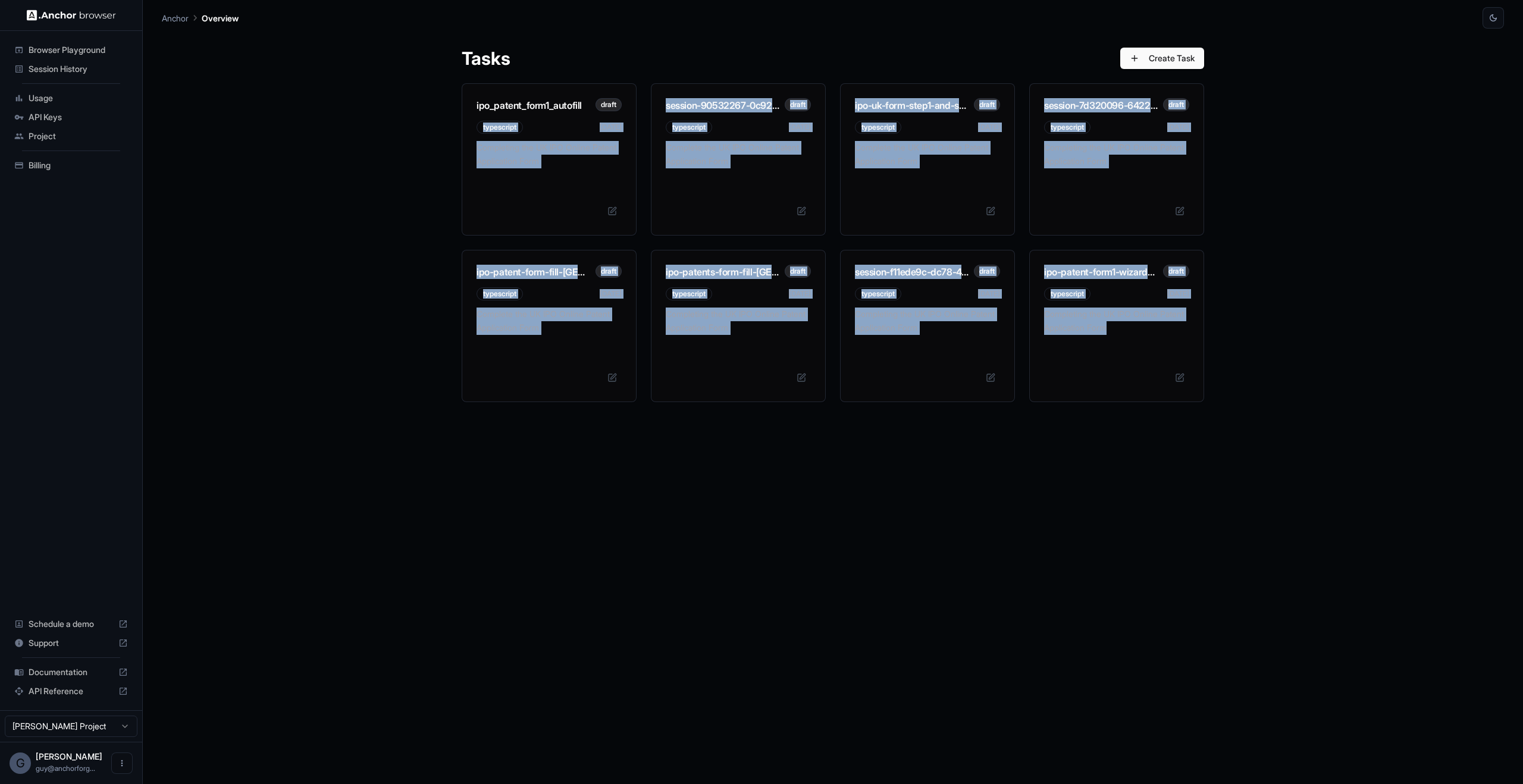
drag, startPoint x: 634, startPoint y: 229, endPoint x: 1334, endPoint y: 410, distance: 723.0
click at [1334, 410] on div "Tasks Create Task ipo_patent_form1_autofill draft typescript [DATE] Completing …" at bounding box center [833, 406] width 1342 height 756
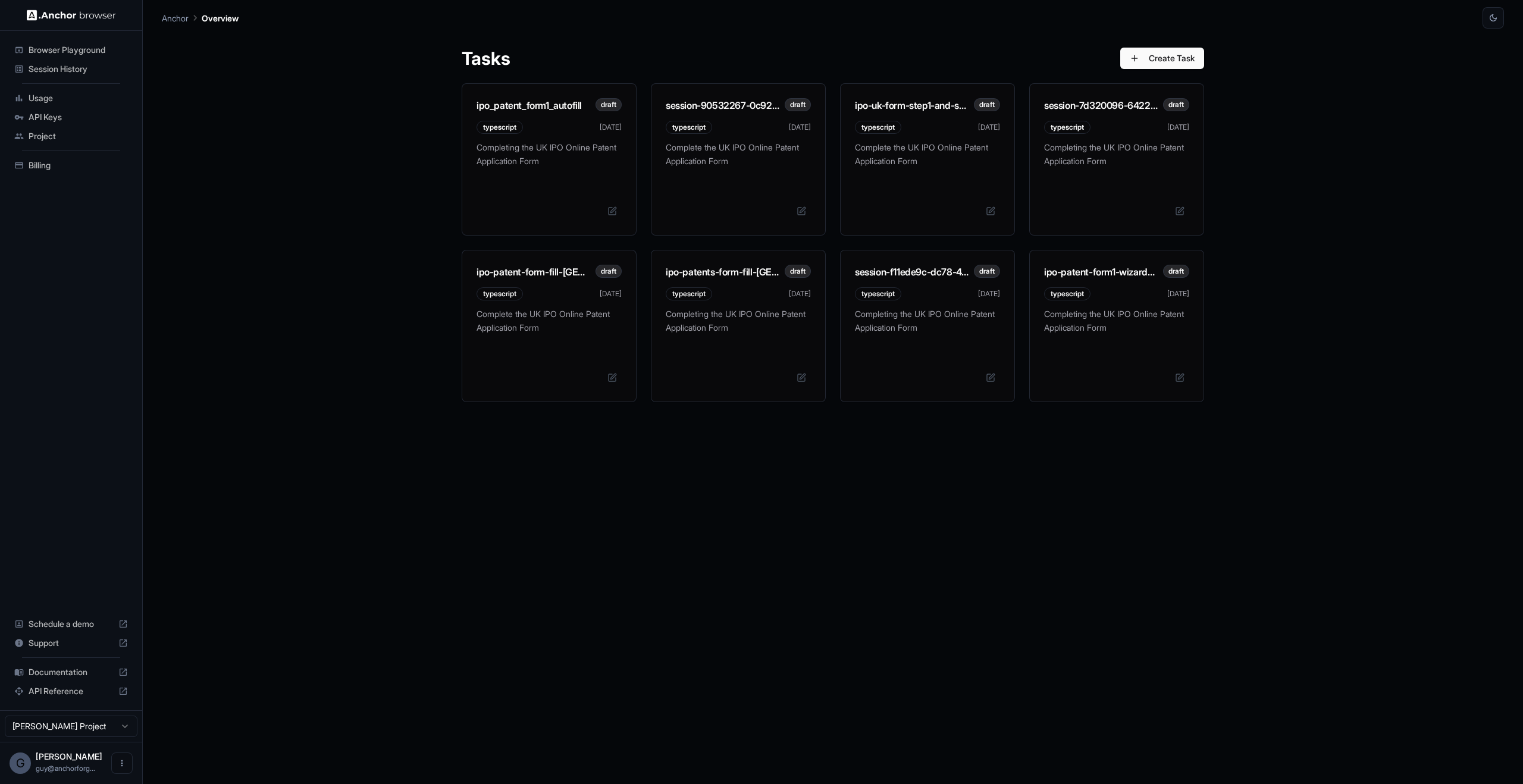
click at [1382, 181] on div "Tasks Create Task ipo_patent_form1_autofill draft typescript [DATE] Completing …" at bounding box center [833, 406] width 1342 height 756
